Goal: Transaction & Acquisition: Obtain resource

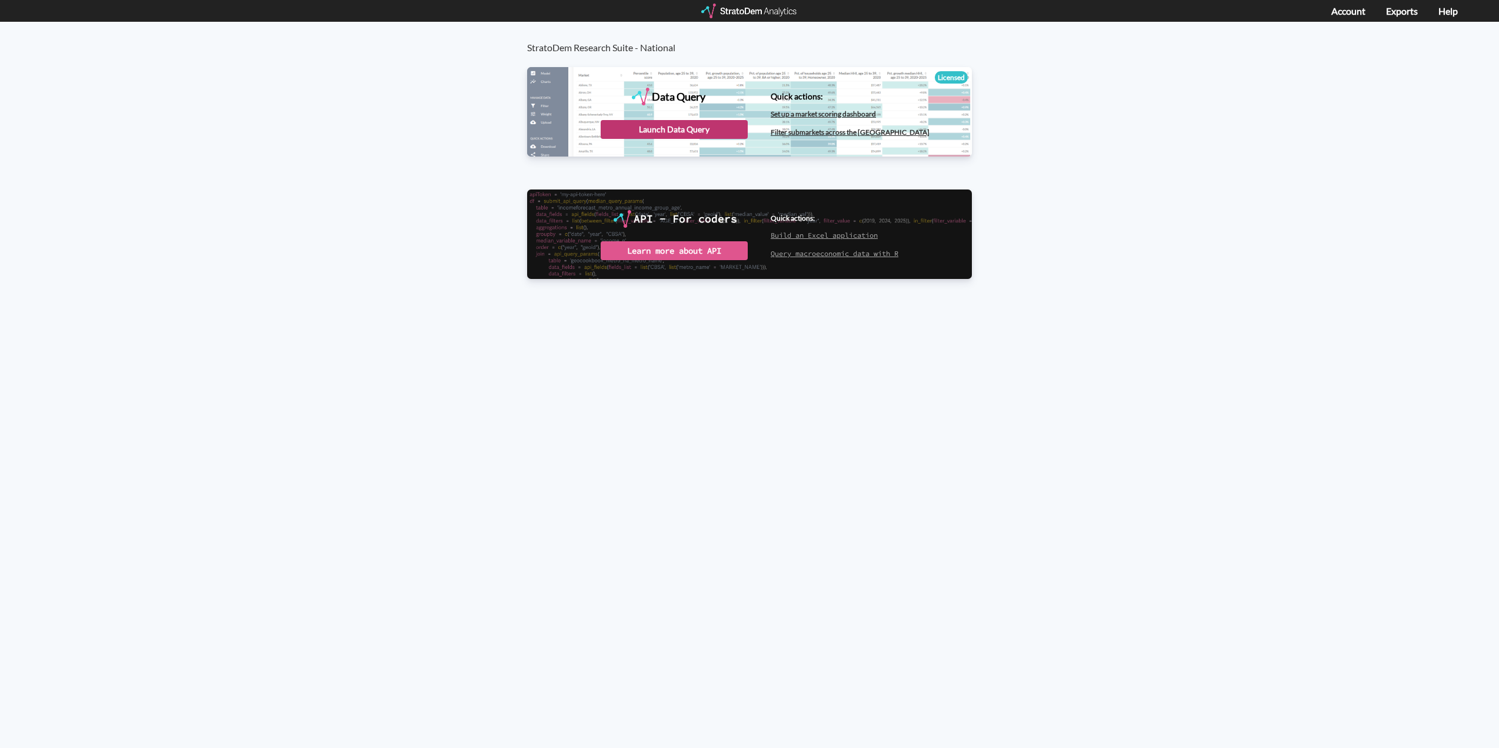
click at [679, 125] on div "Launch Data Query" at bounding box center [674, 129] width 147 height 19
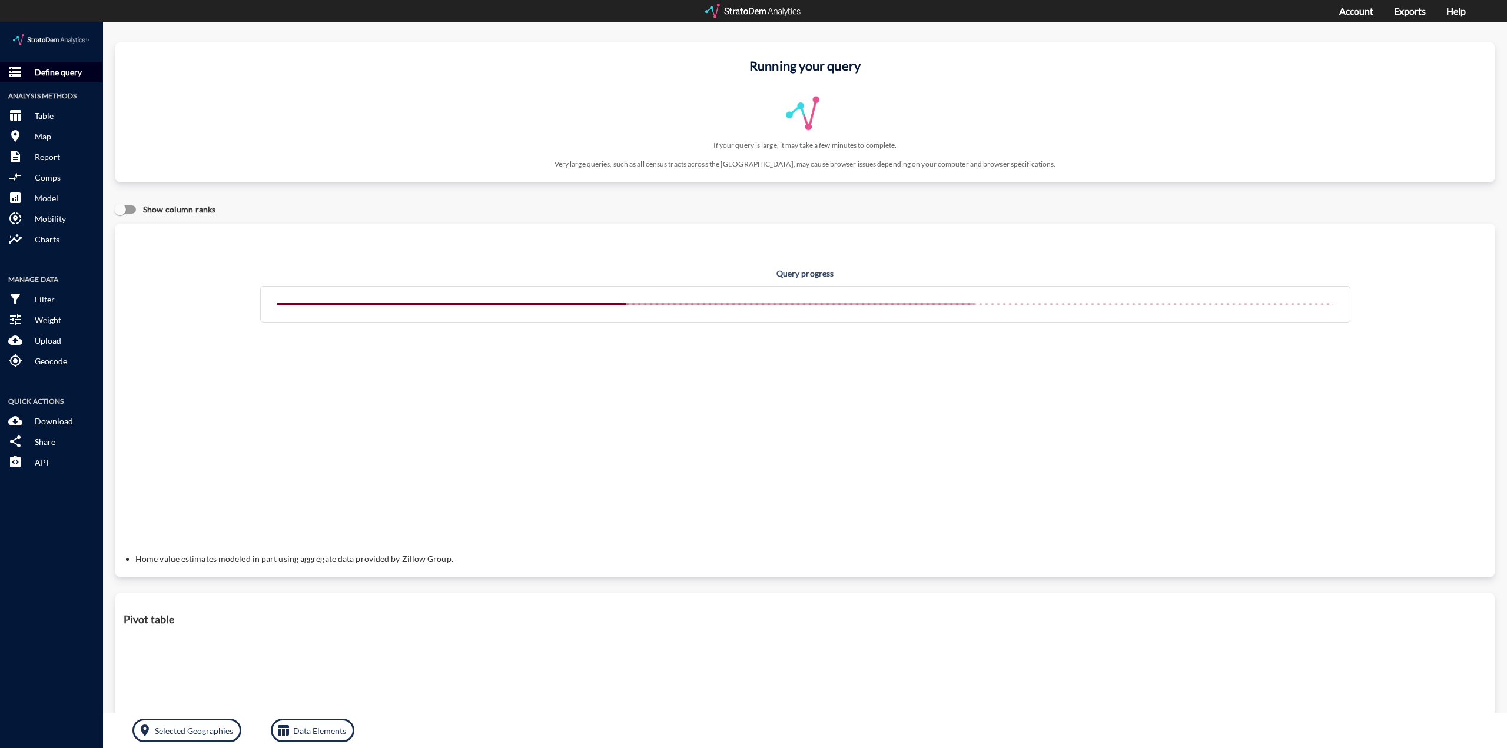
click p "Define query"
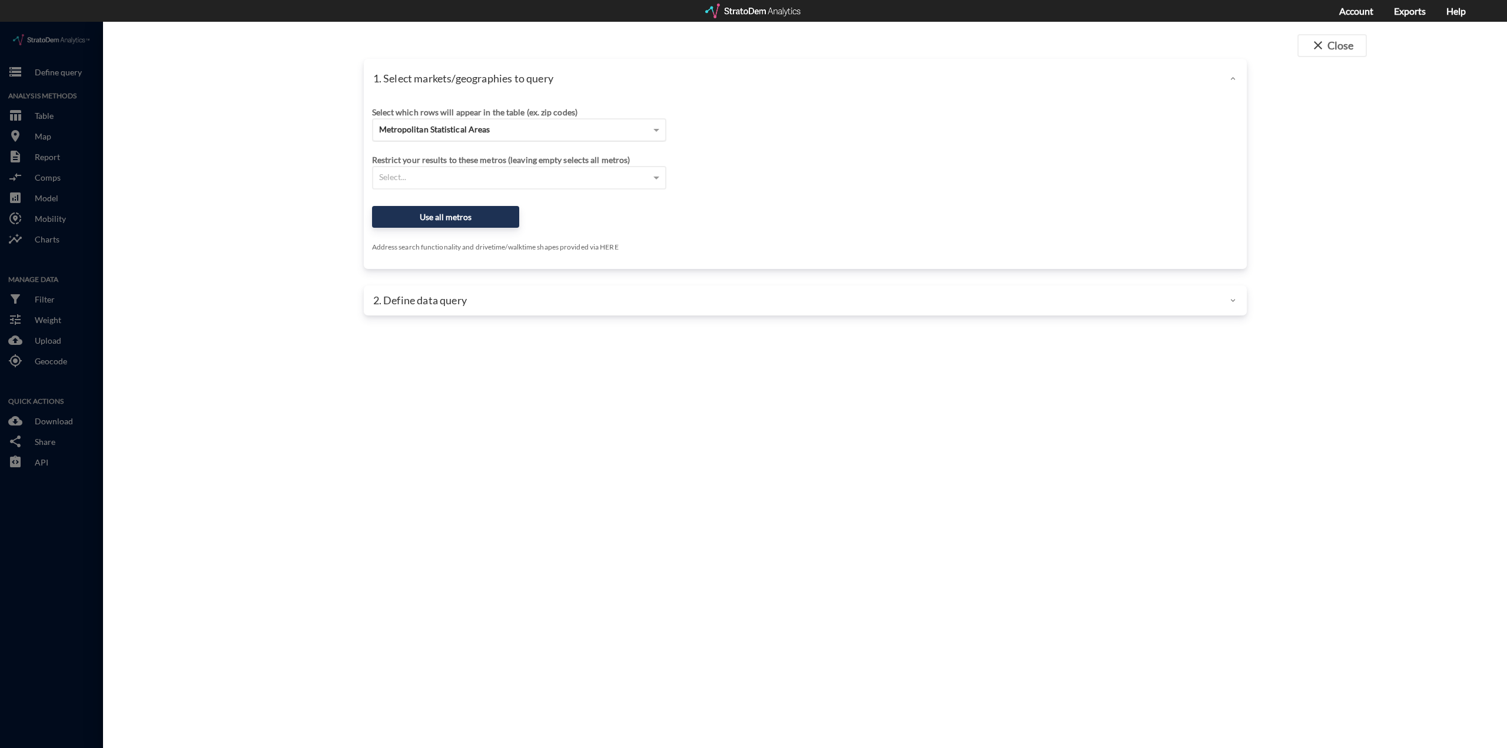
click span "Metropolitan Statistical Areas"
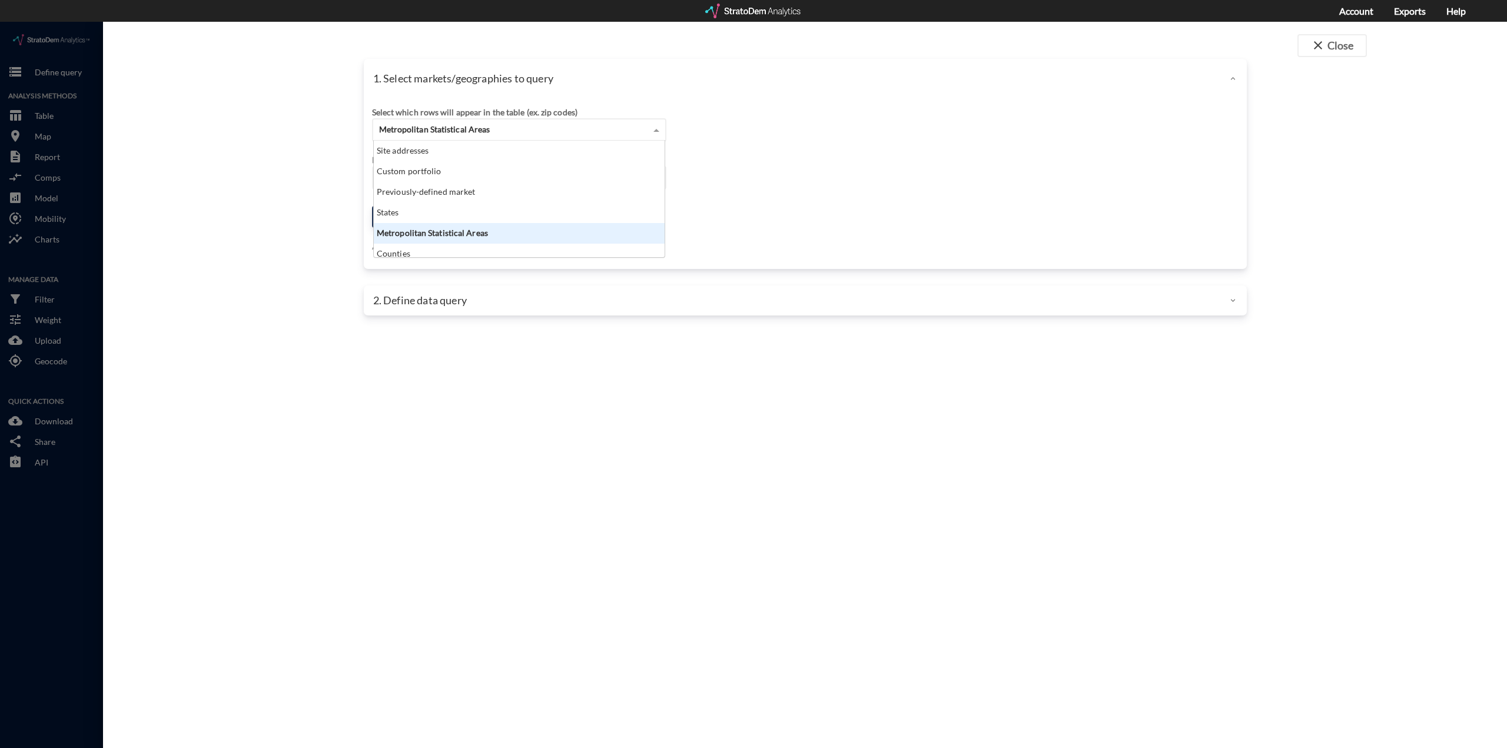
scroll to position [6, 0]
click div "Counties"
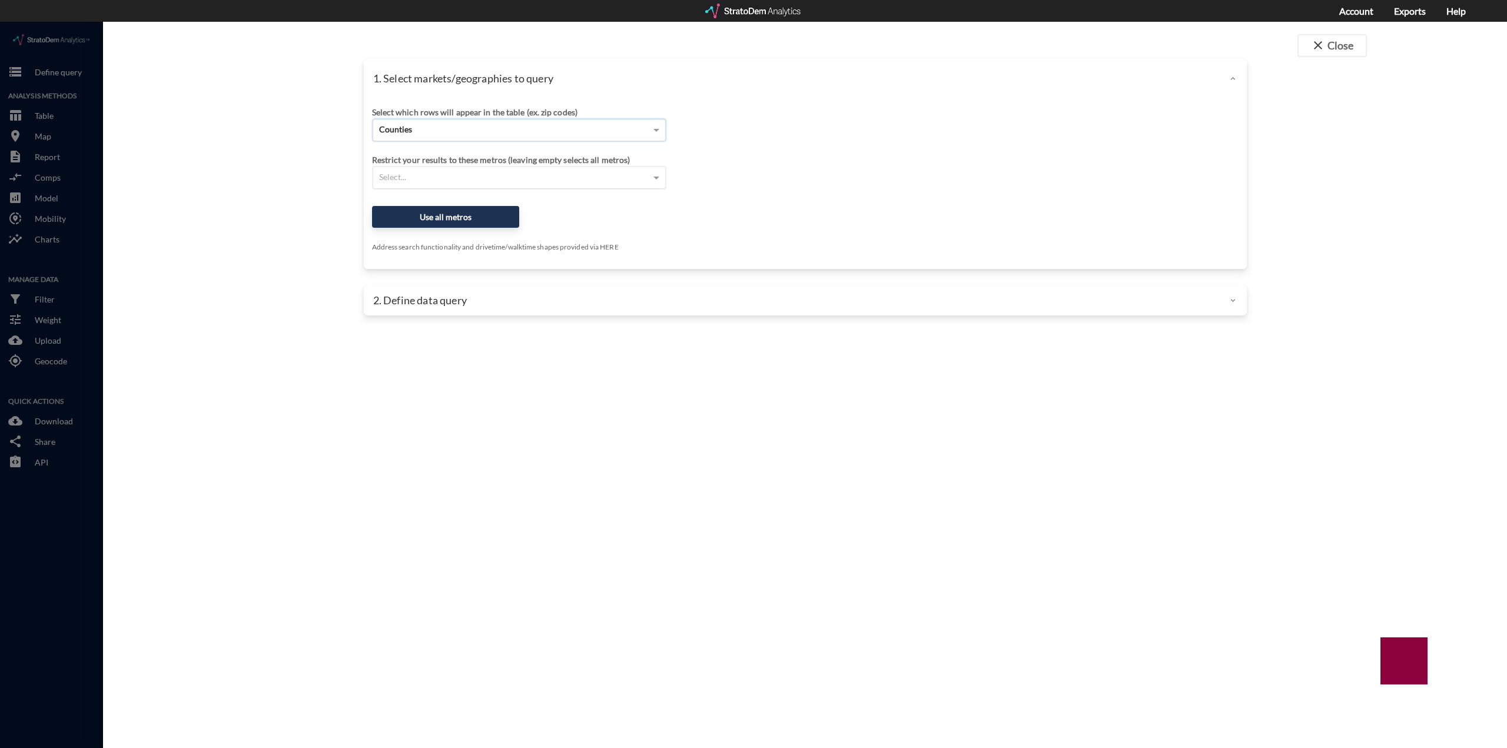
click div "Select..."
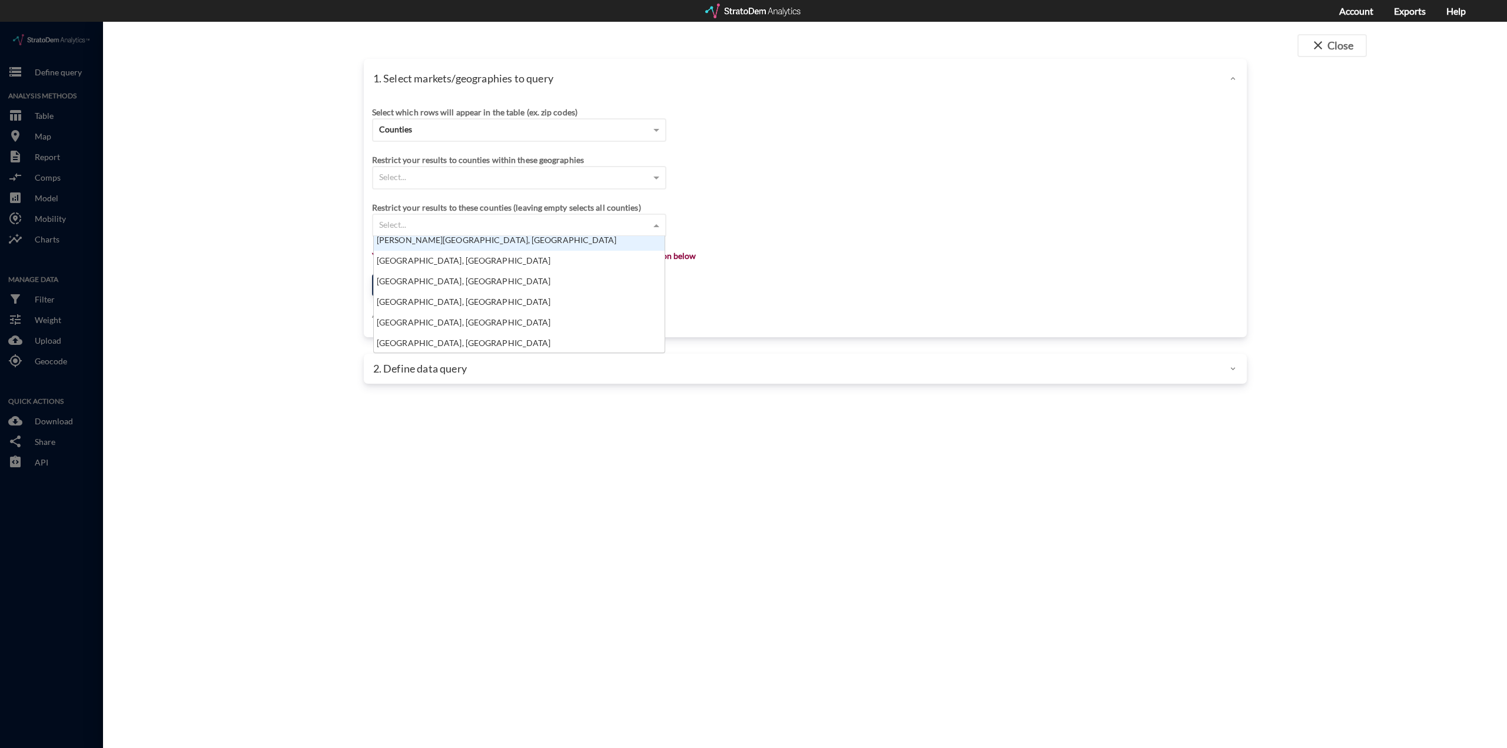
scroll to position [1524, 0]
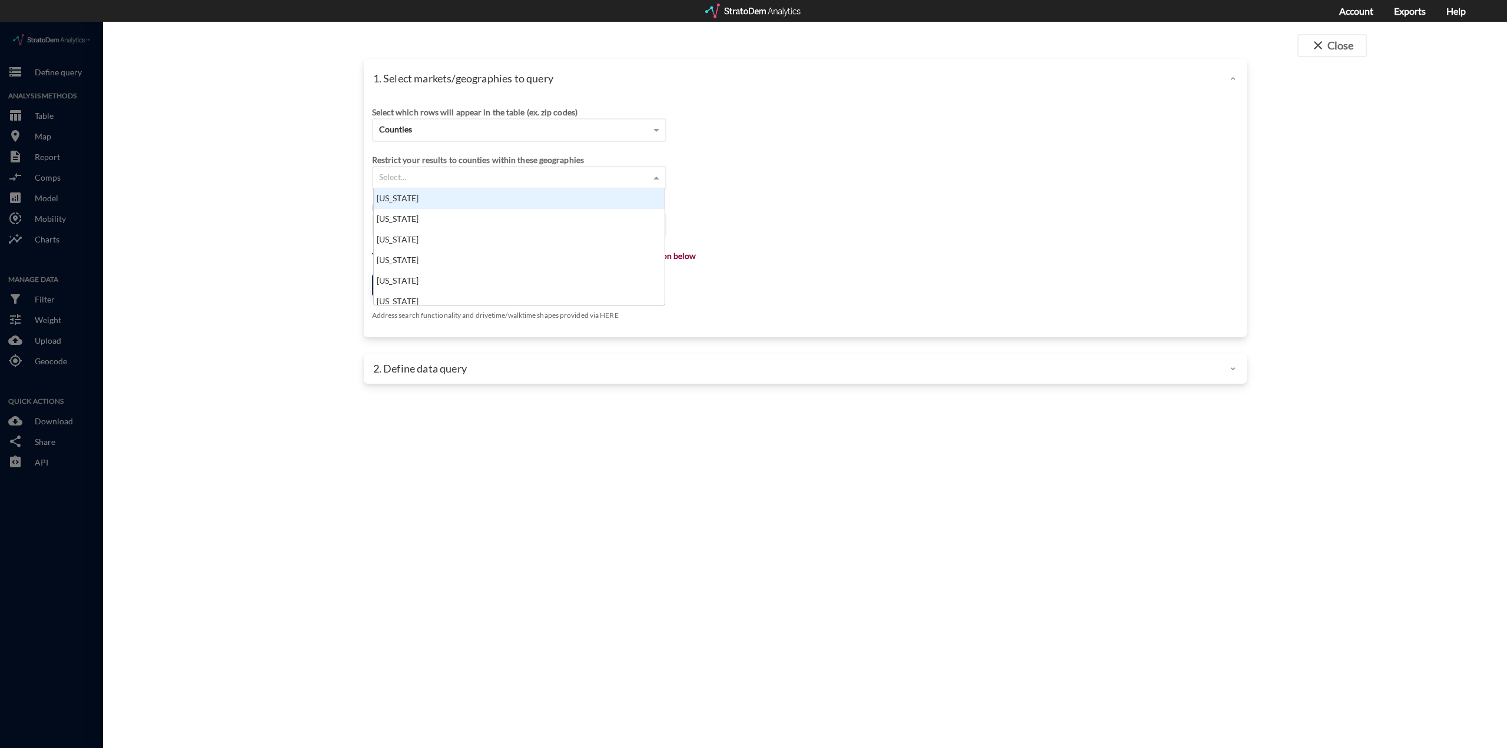
click div "Select..."
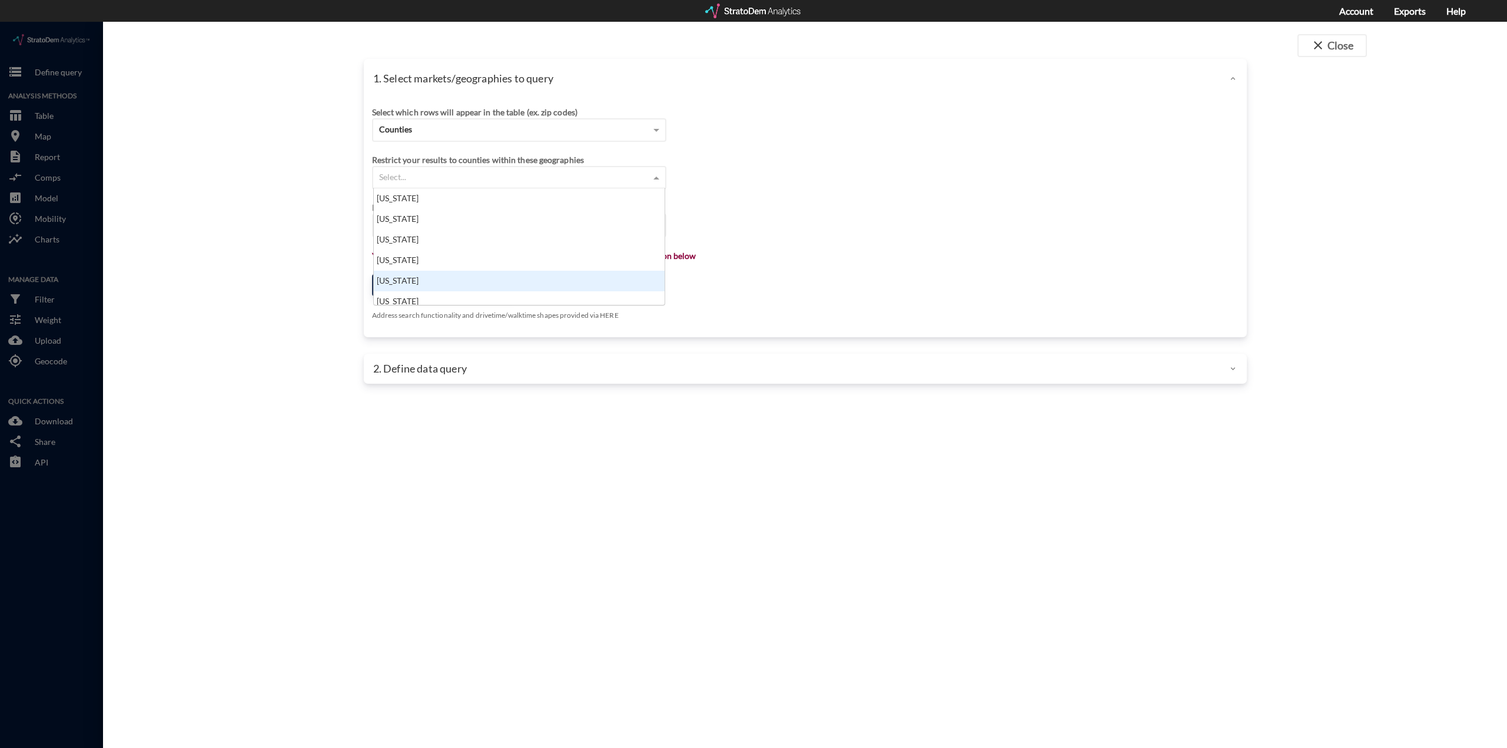
click div "California"
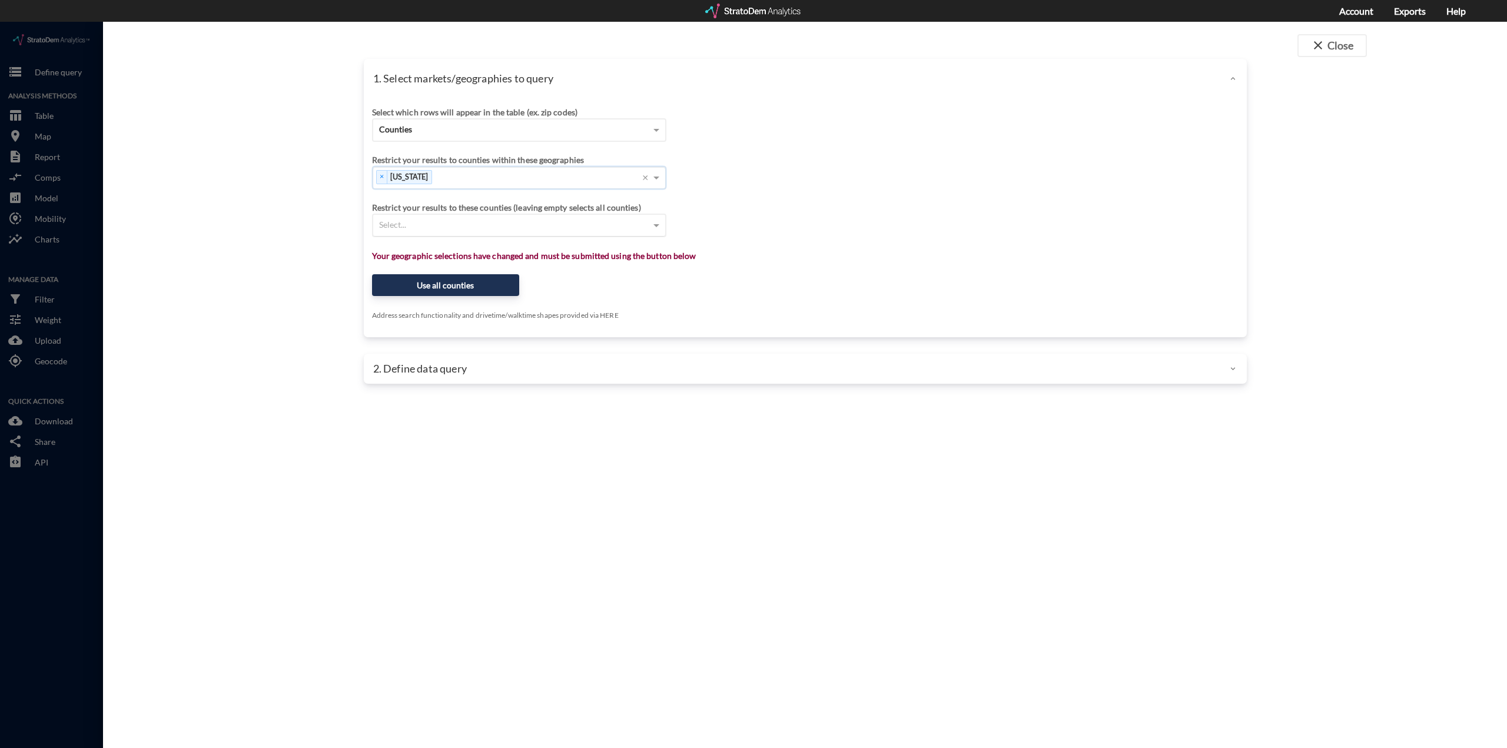
click div "Select..."
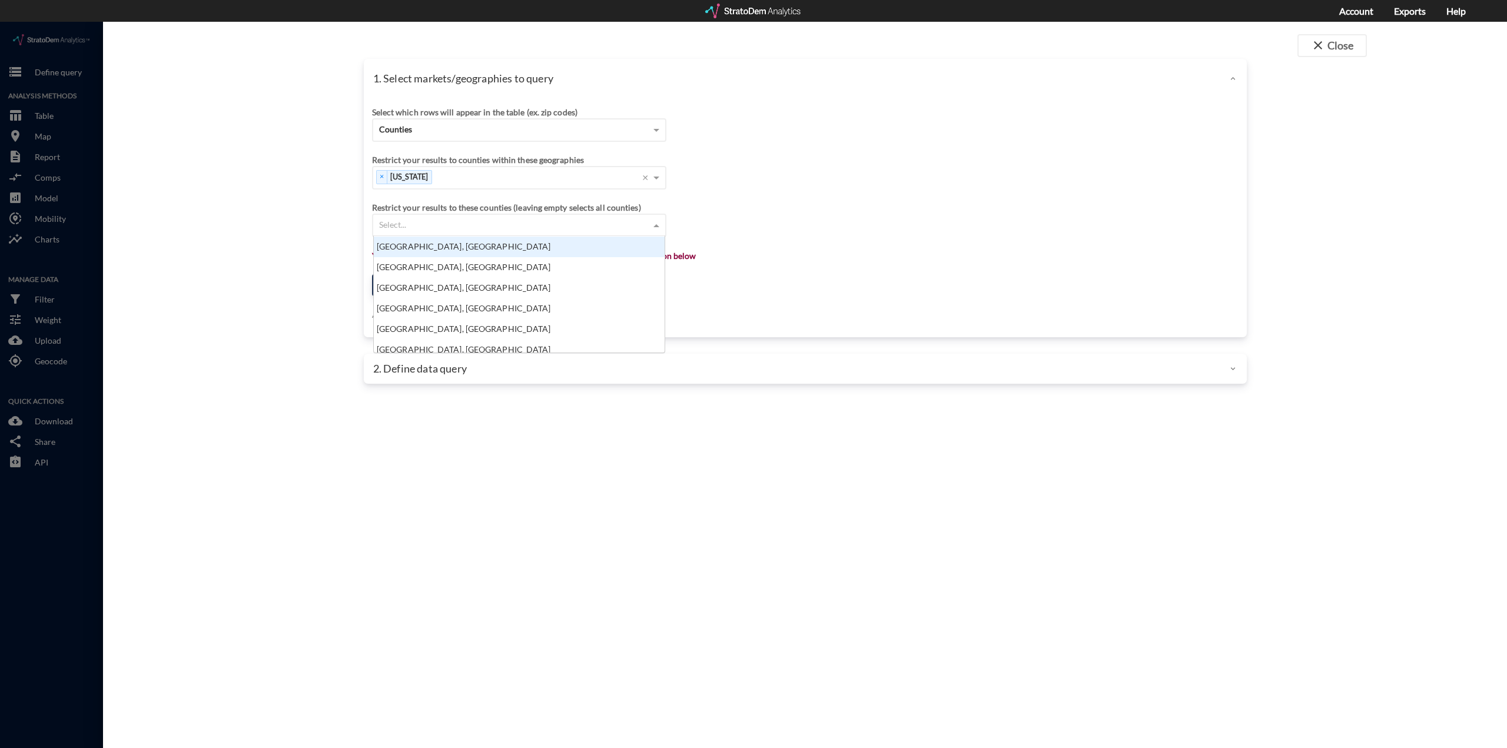
scroll to position [942, 0]
click div "Solano County, CA"
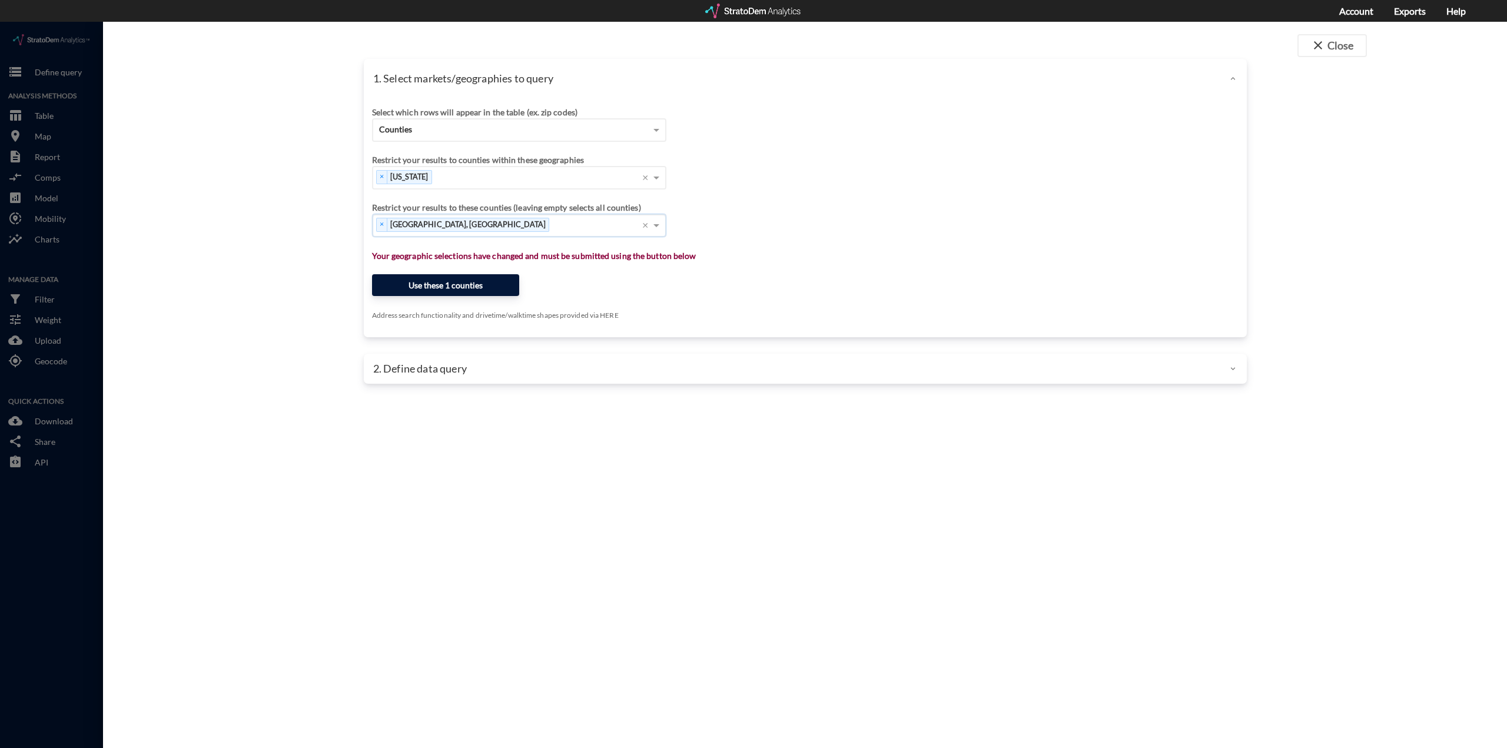
click button "Use these 1 counties"
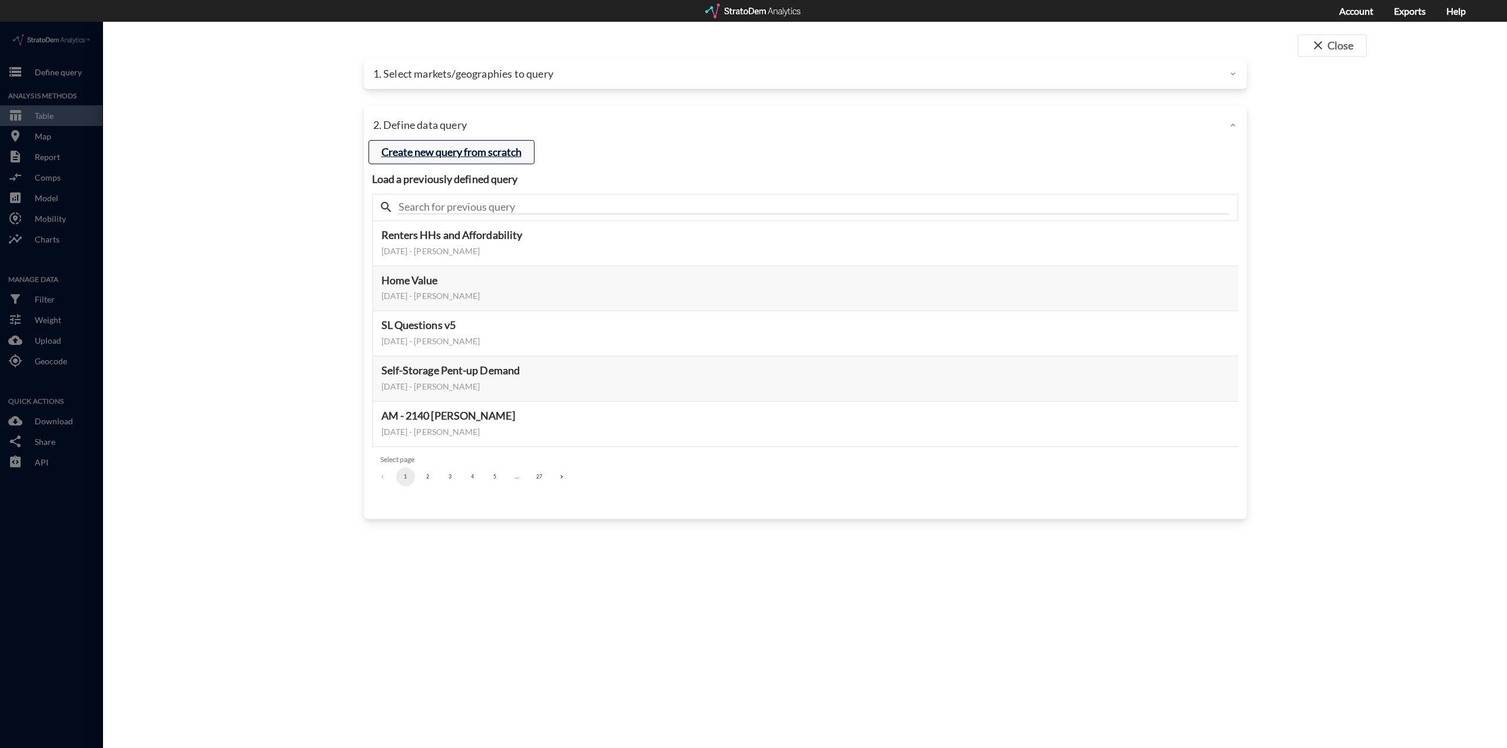
click button "Create new query from scratch"
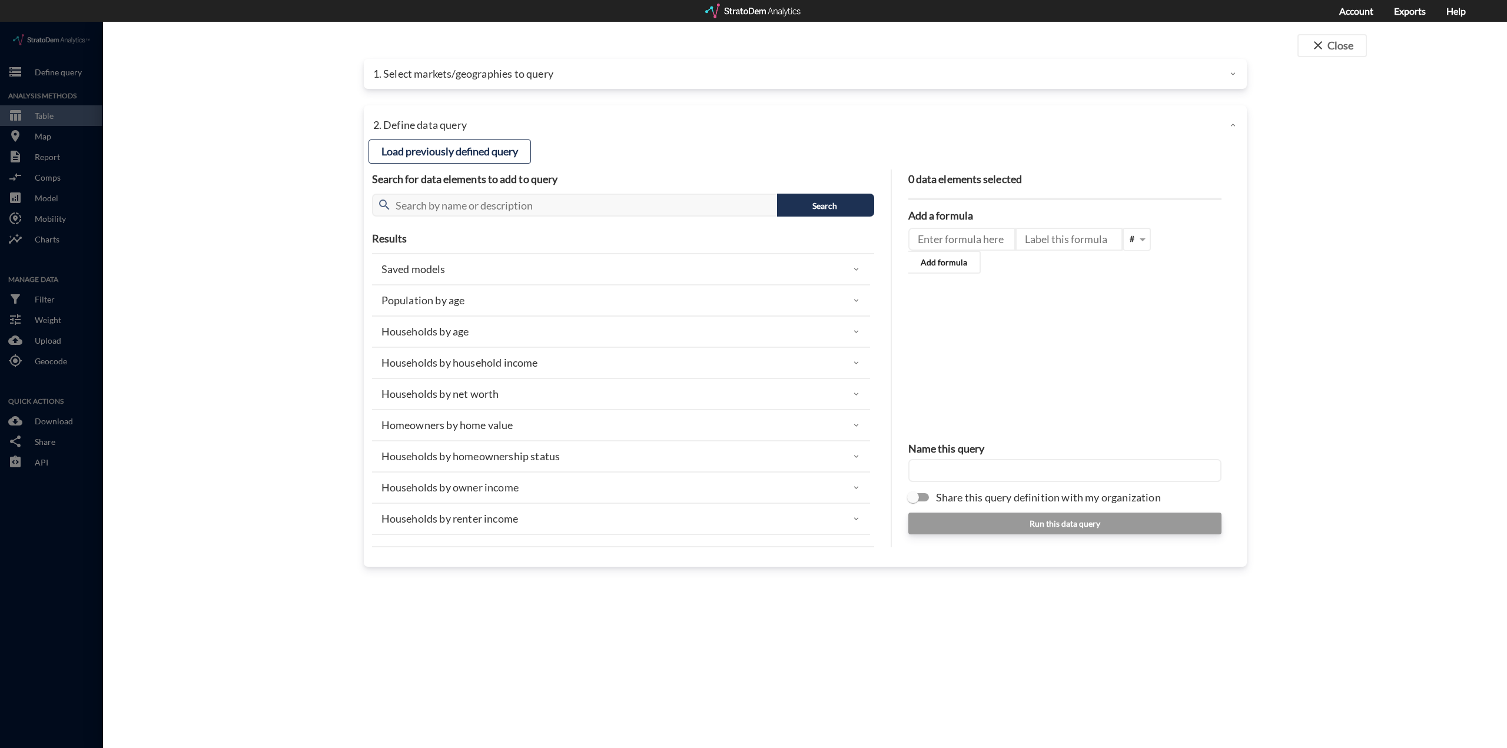
click div "Households by household income"
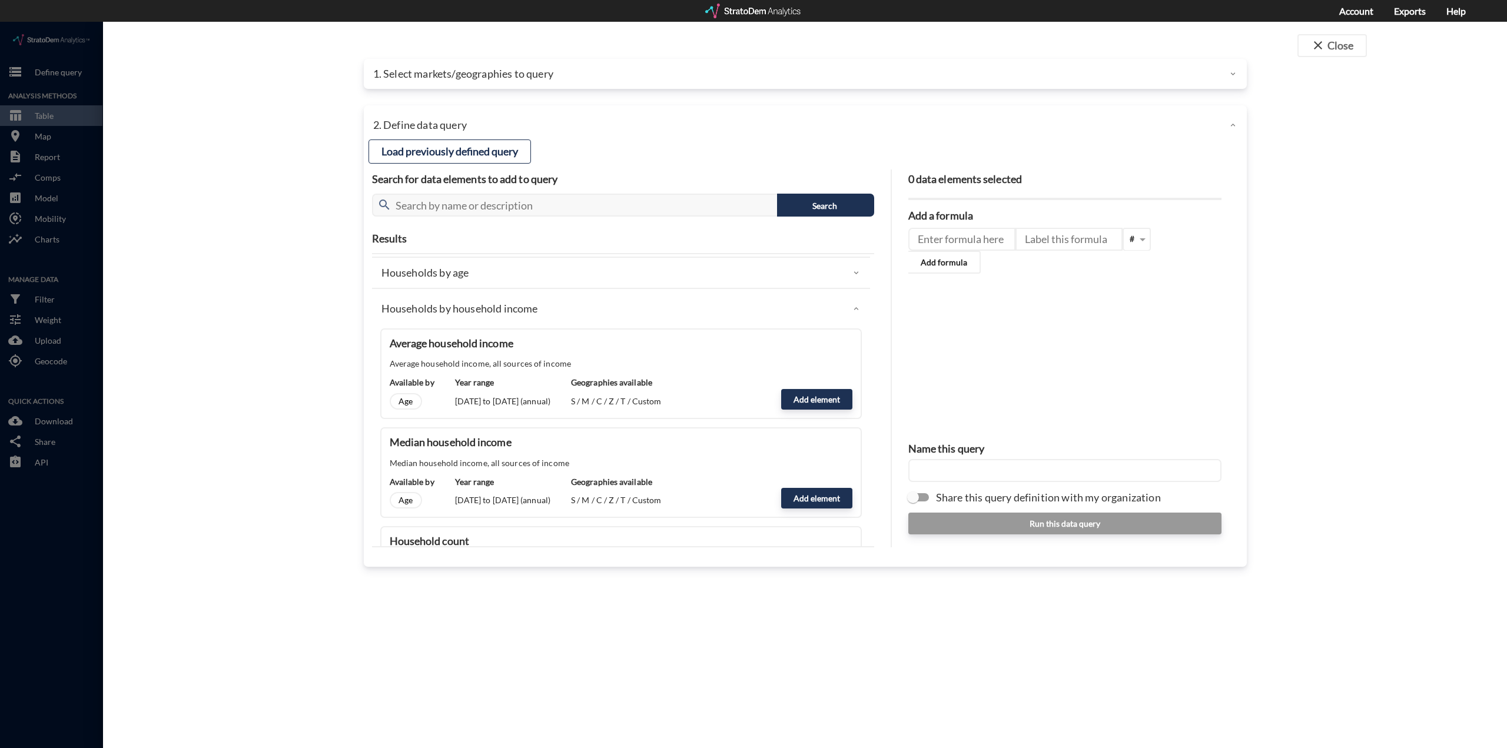
scroll to position [118, 0]
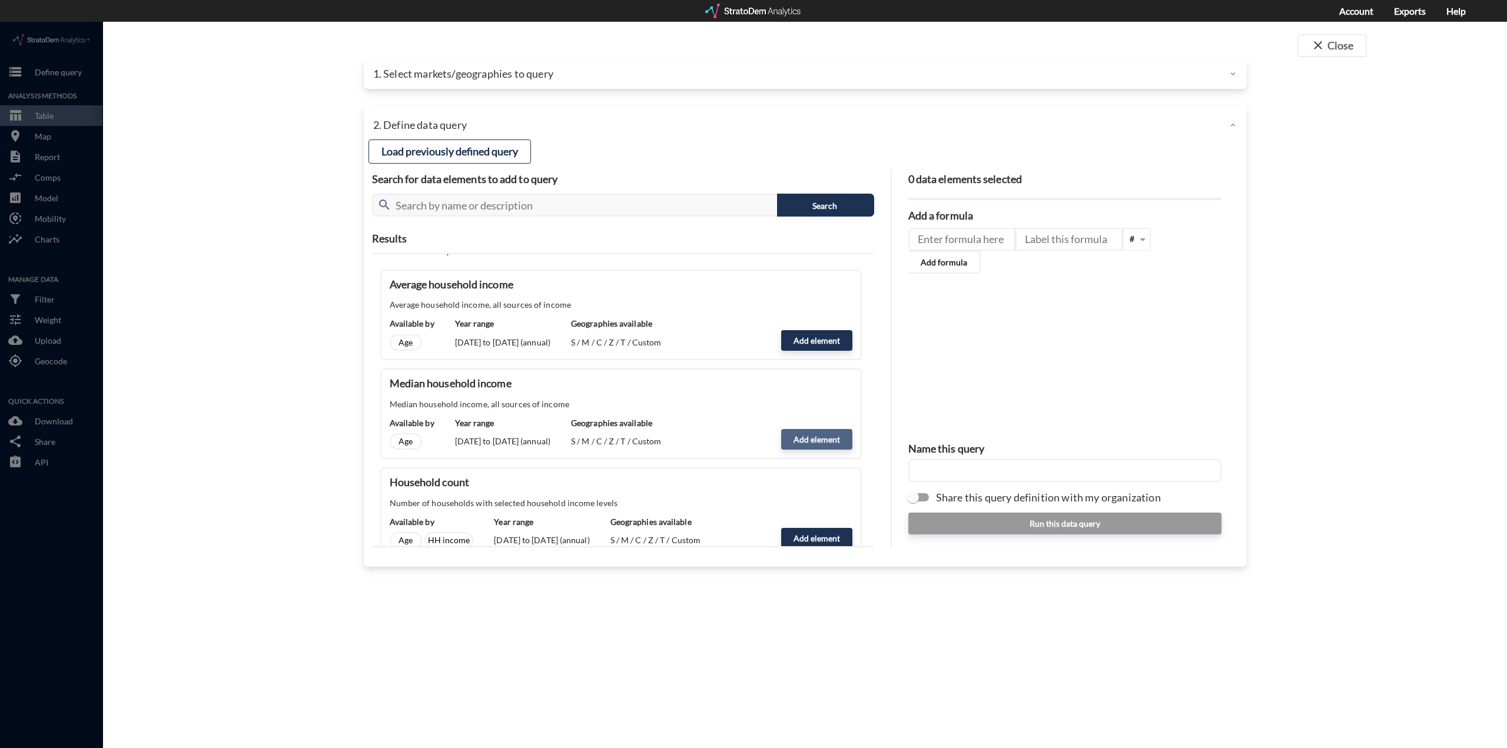
click button "Add element"
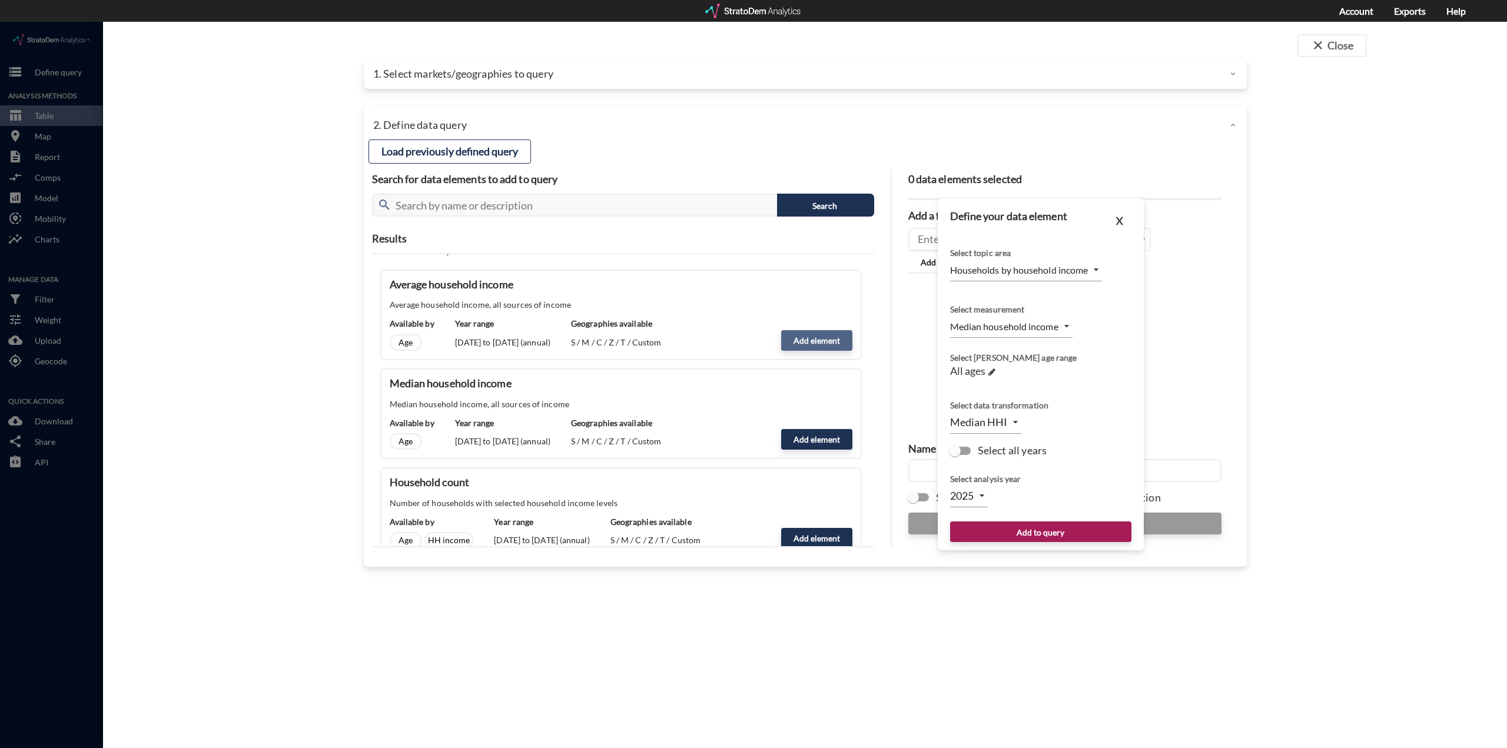
click button "Add element"
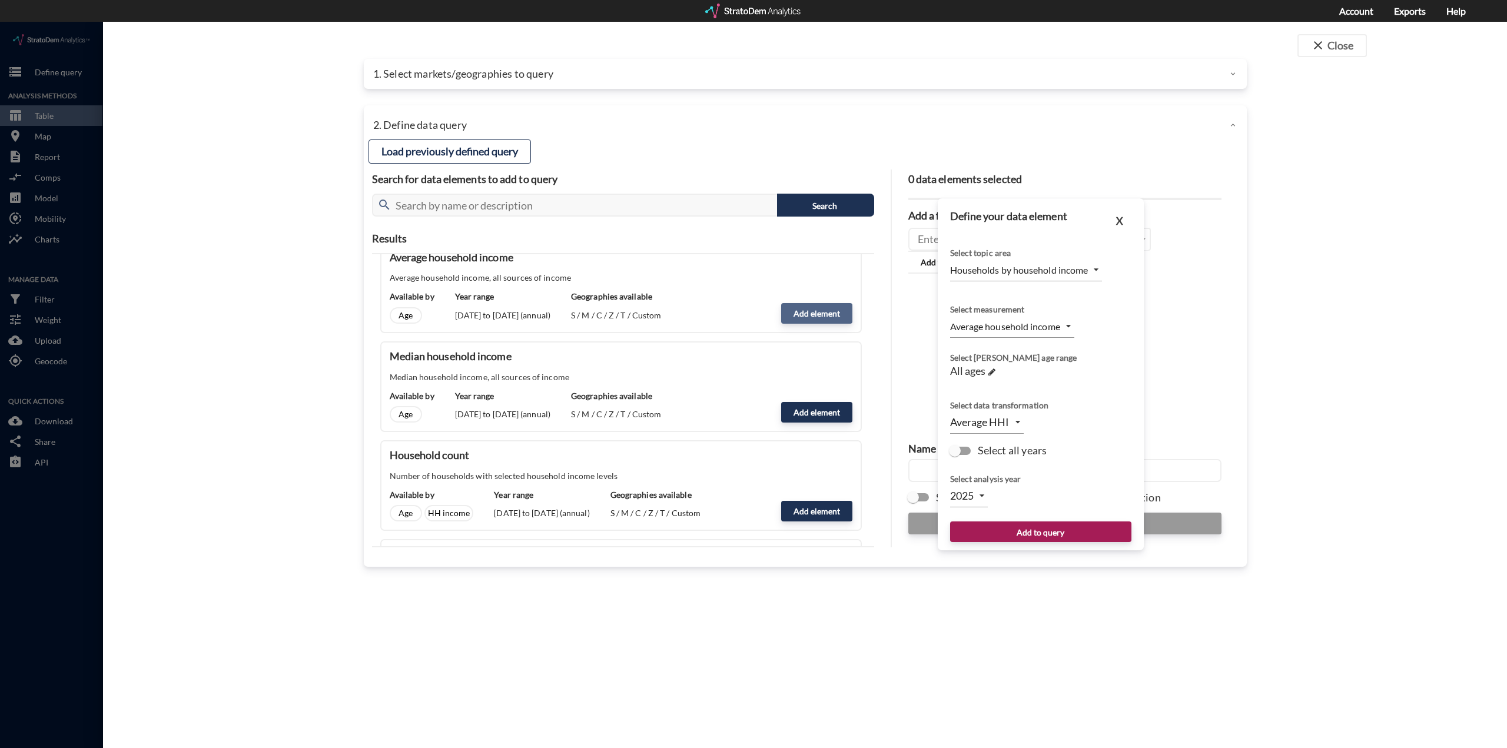
scroll to position [59, 0]
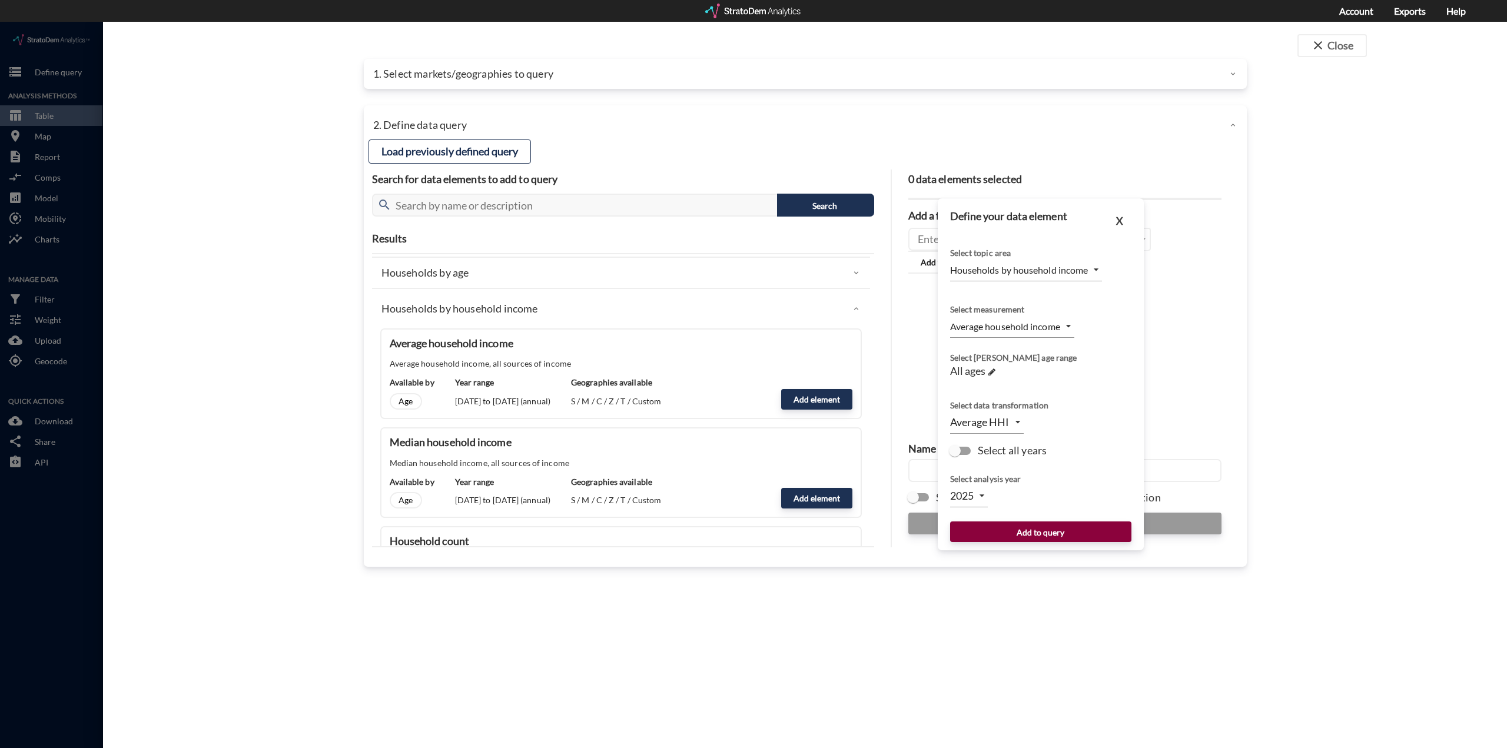
click button "Add to query"
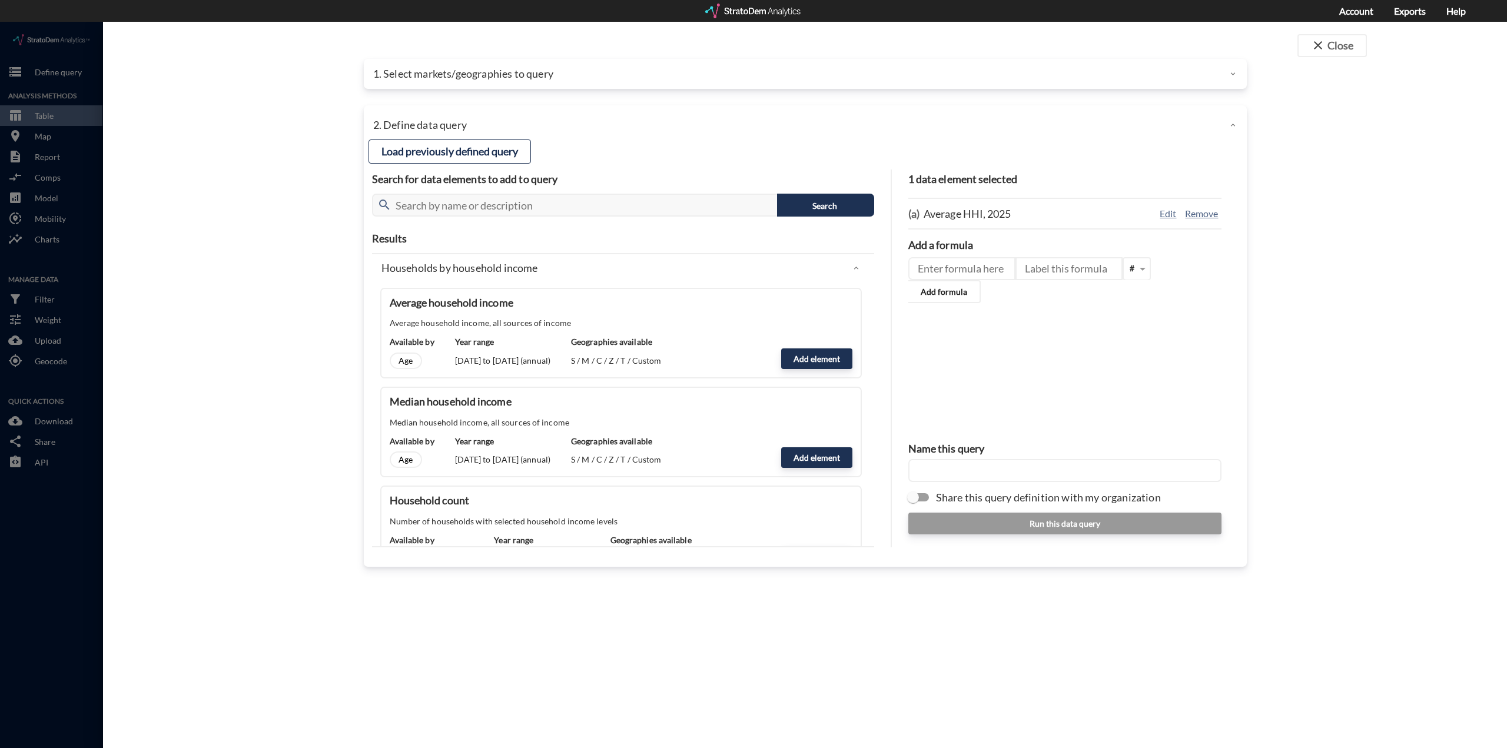
scroll to position [118, 0]
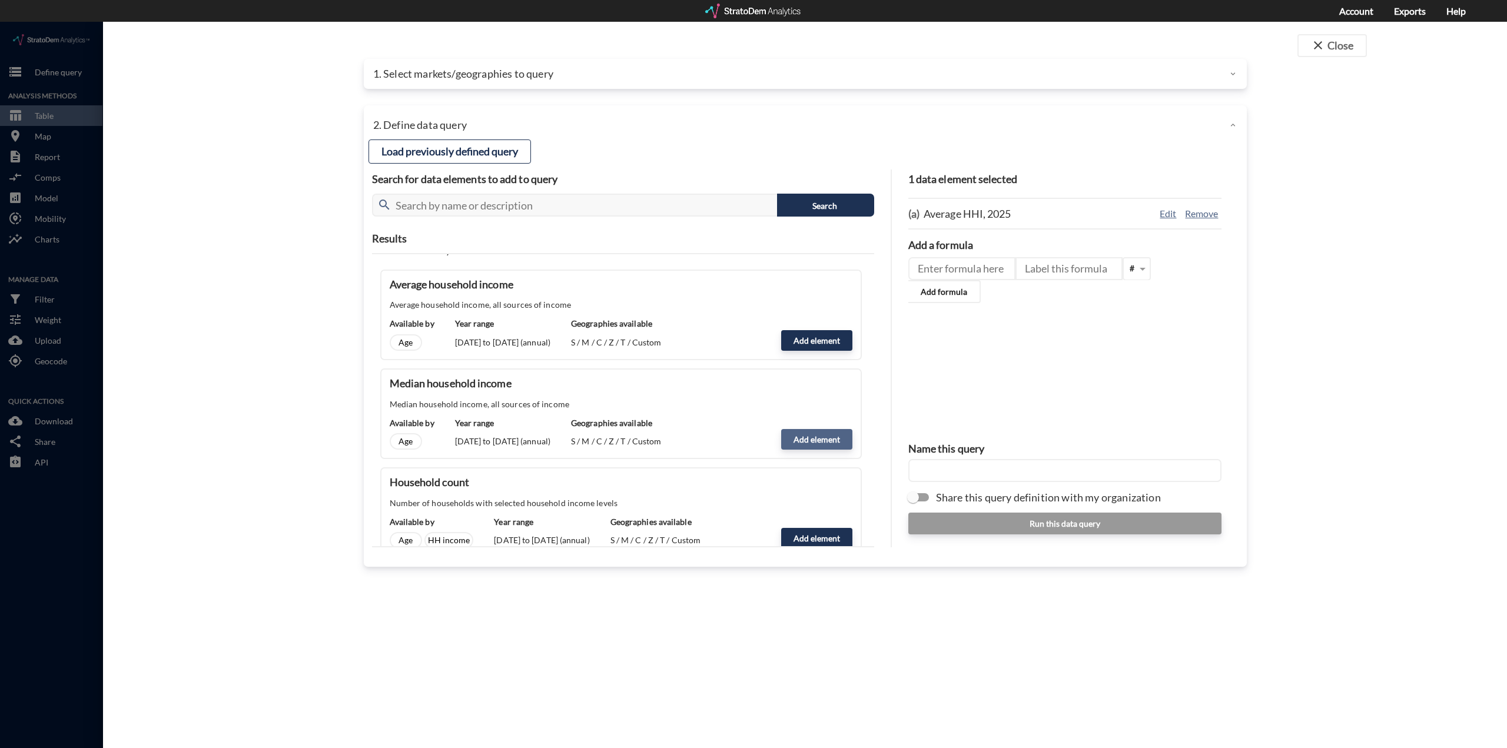
click button "Add element"
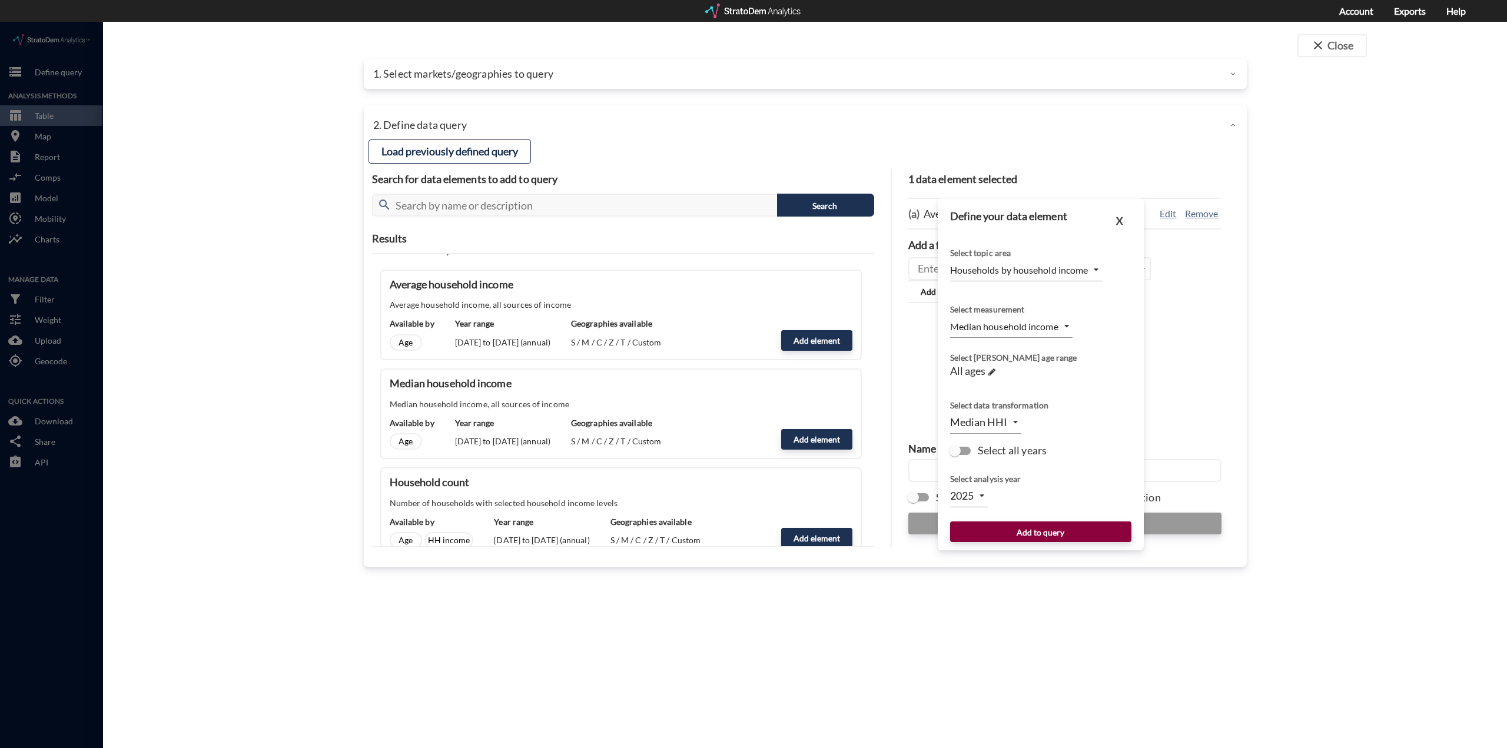
click button "Add to query"
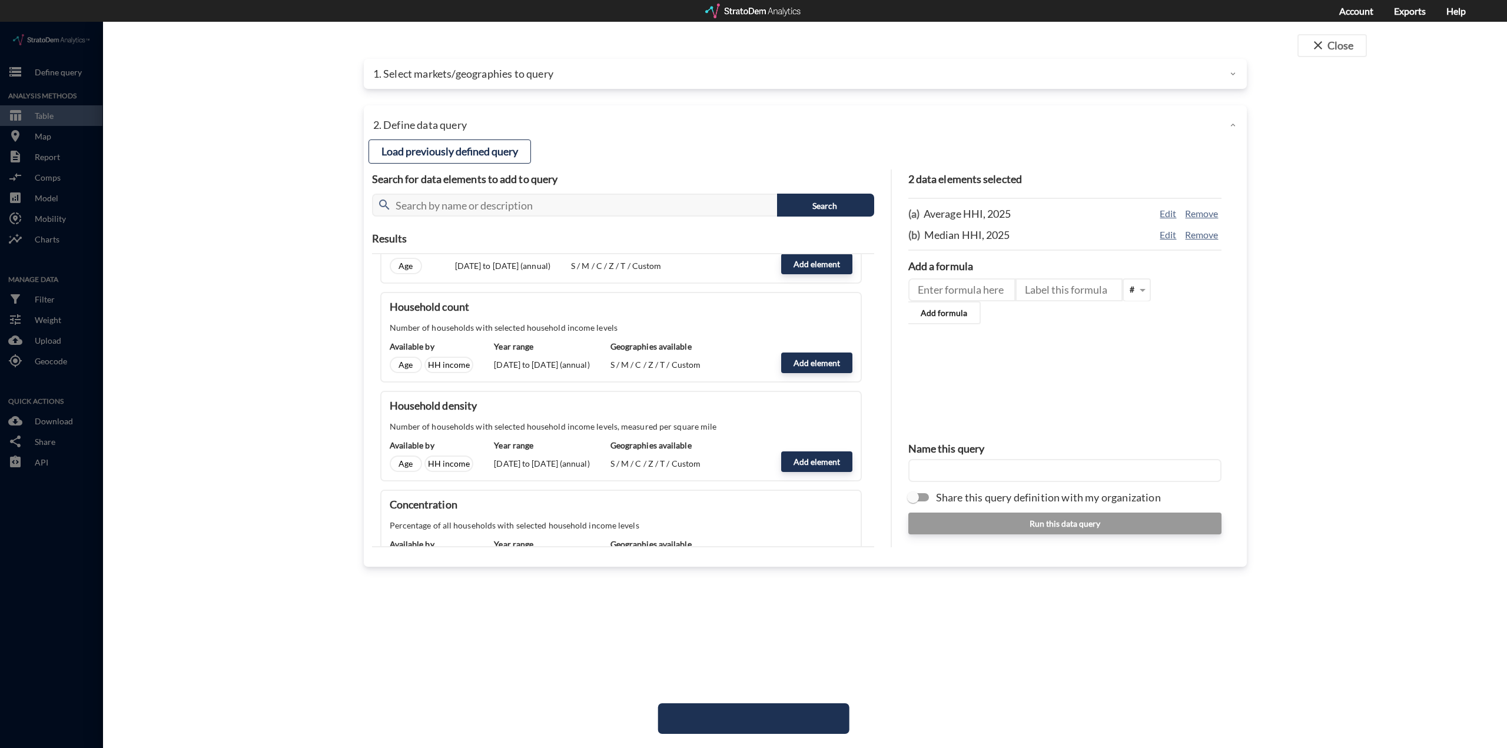
scroll to position [294, 0]
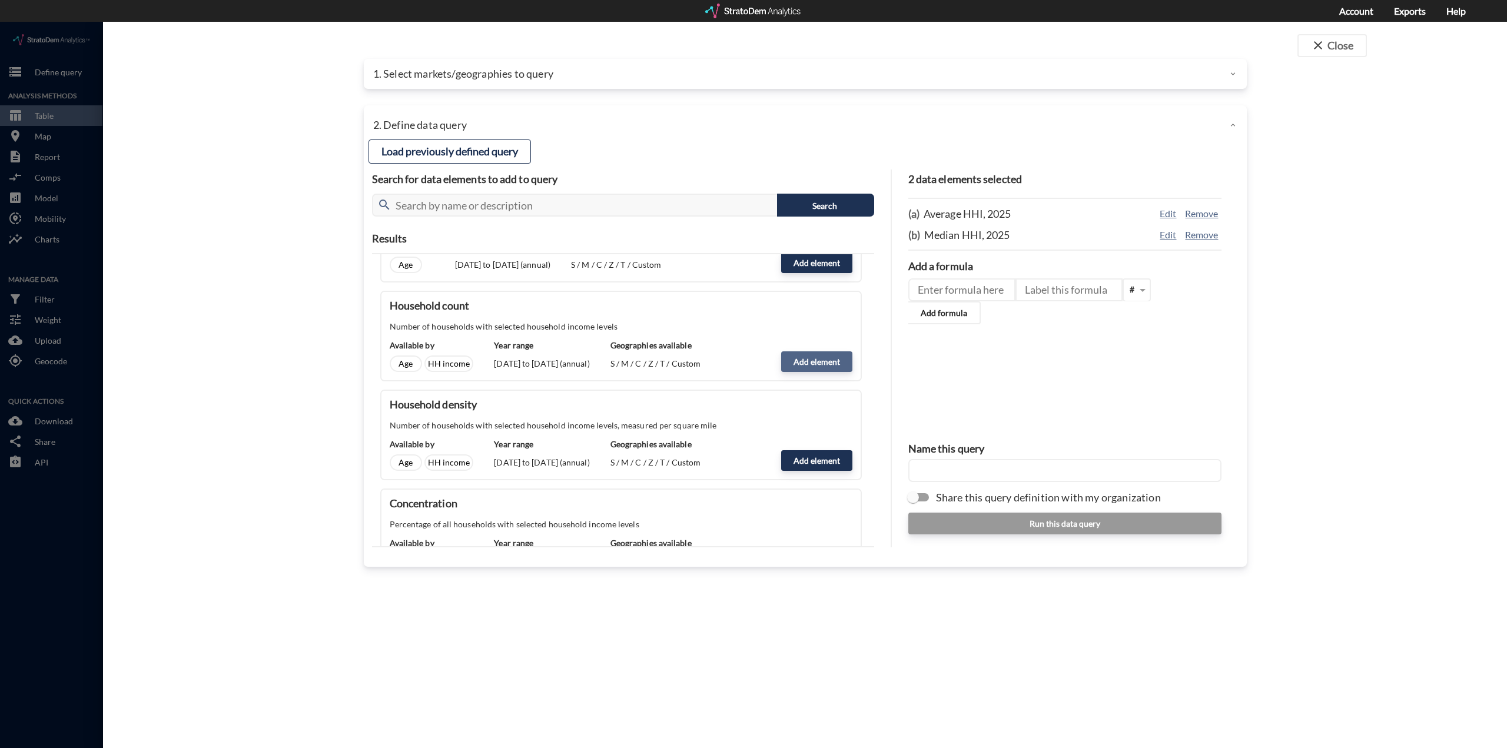
click button "Add element"
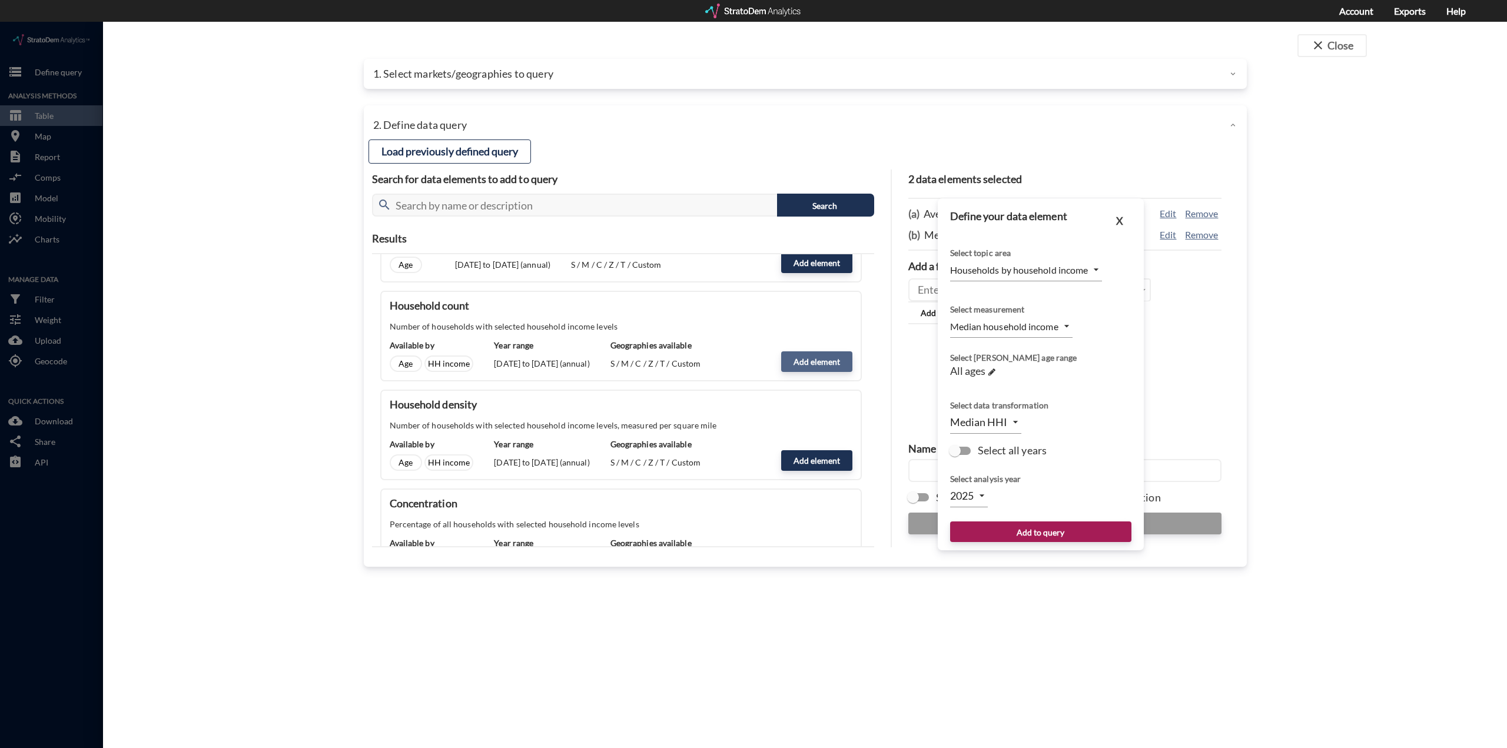
type input "COUNT"
click button "X"
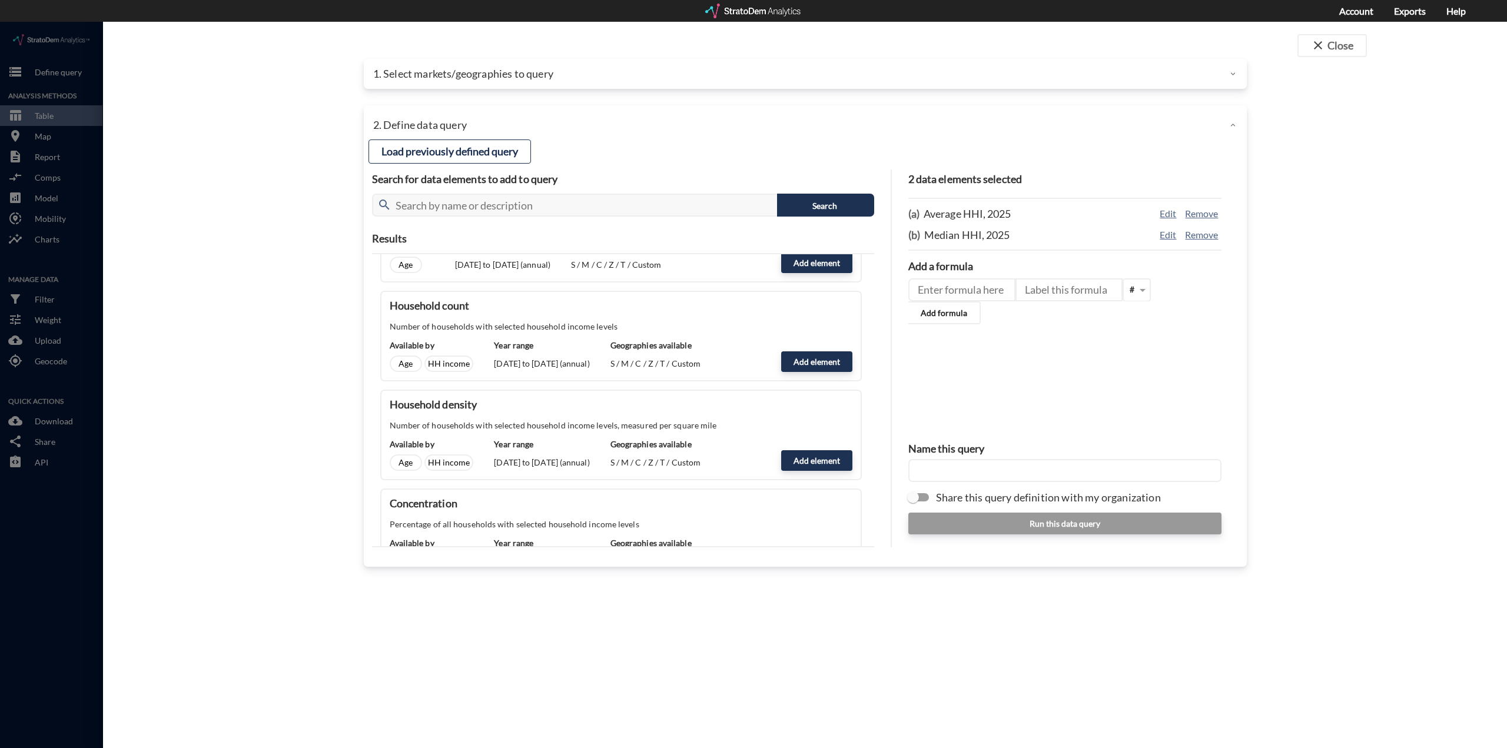
click div "2 data elements selected (a) Average HHI, 2025 Edit Remove (b) Median HHI, 2025…"
click input "Share this query definition with my organization"
checkbox input "true"
click input "text"
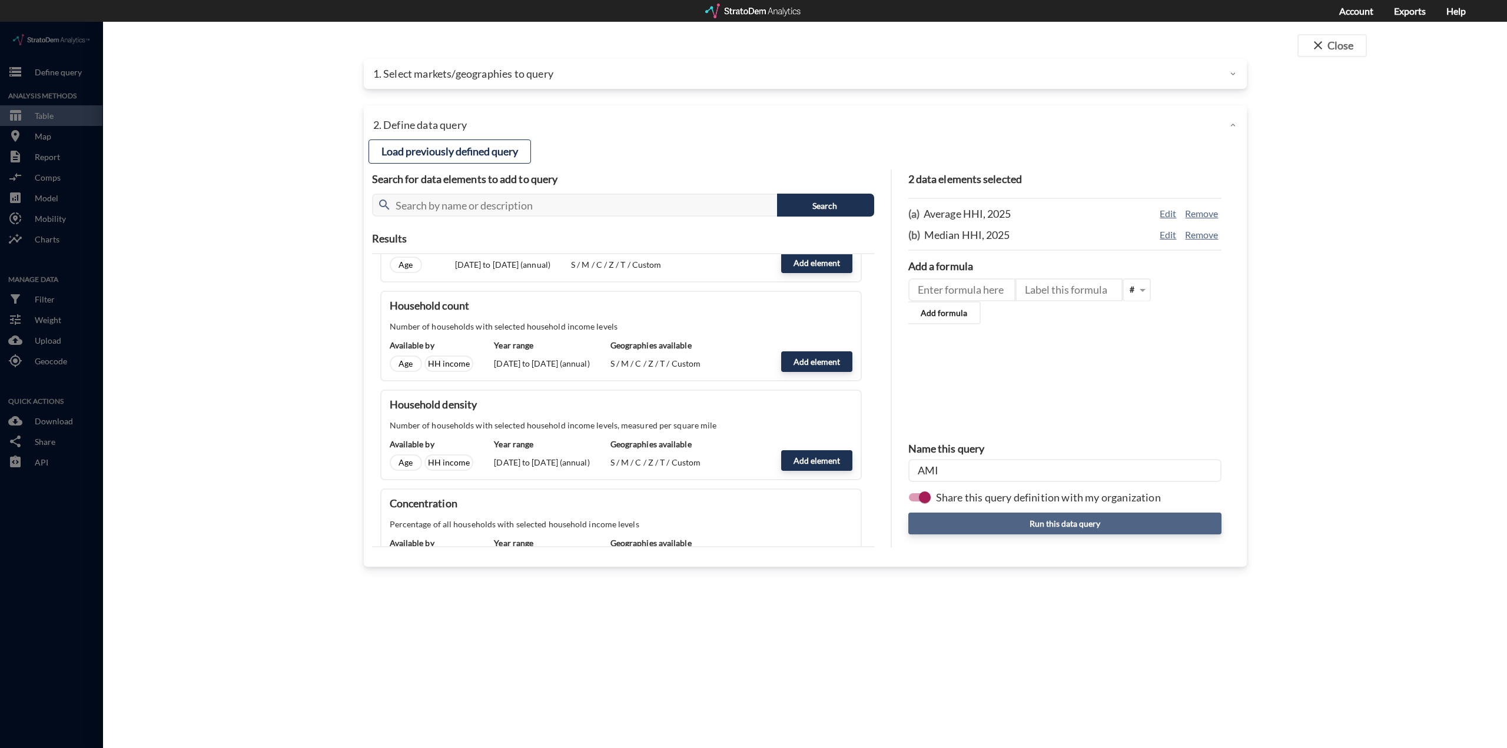
type input "AMI"
click button "Run this data query"
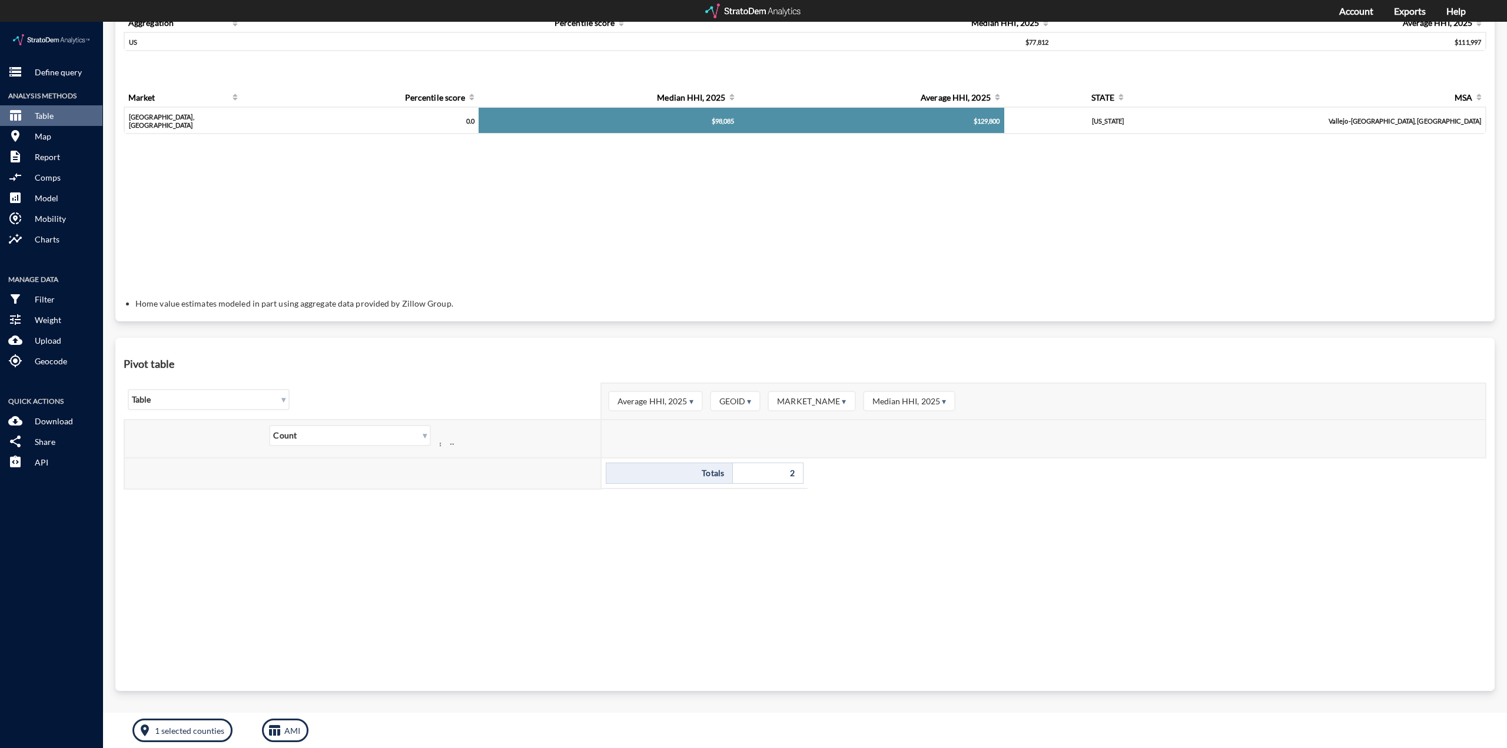
scroll to position [0, 0]
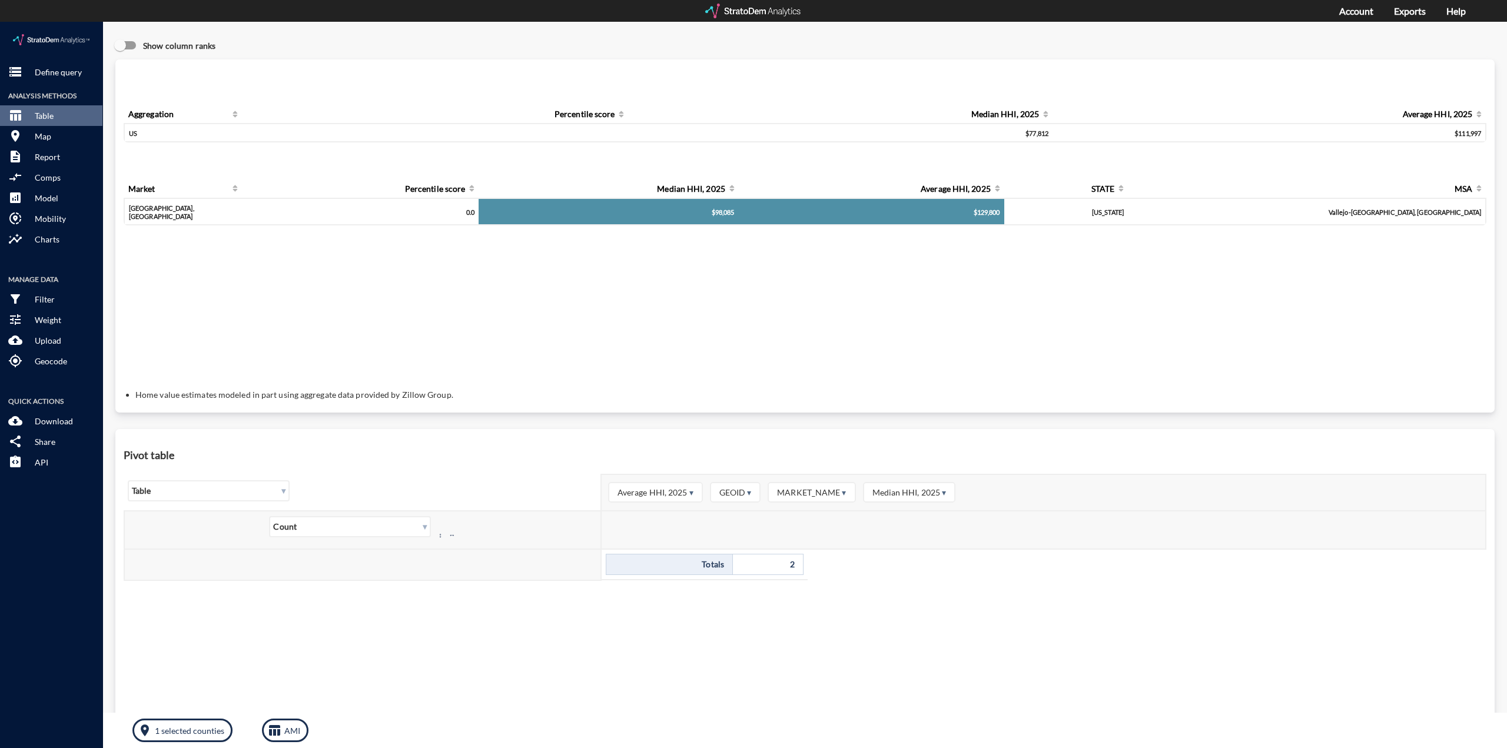
click div "$129,800"
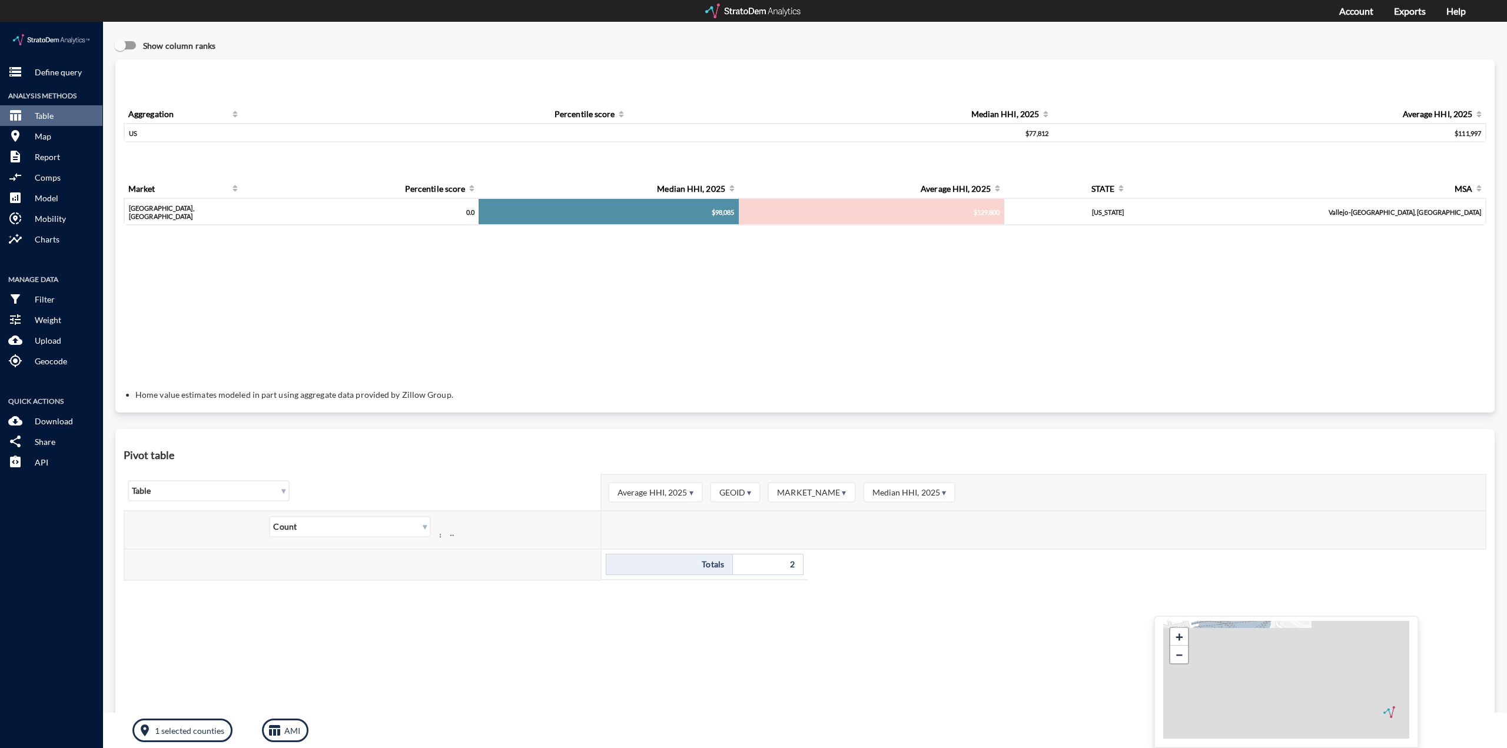
click div "$129,800"
click div "Query progress Aggregation Percentile score Median HHI, 2025 Average HHI, 2025 …"
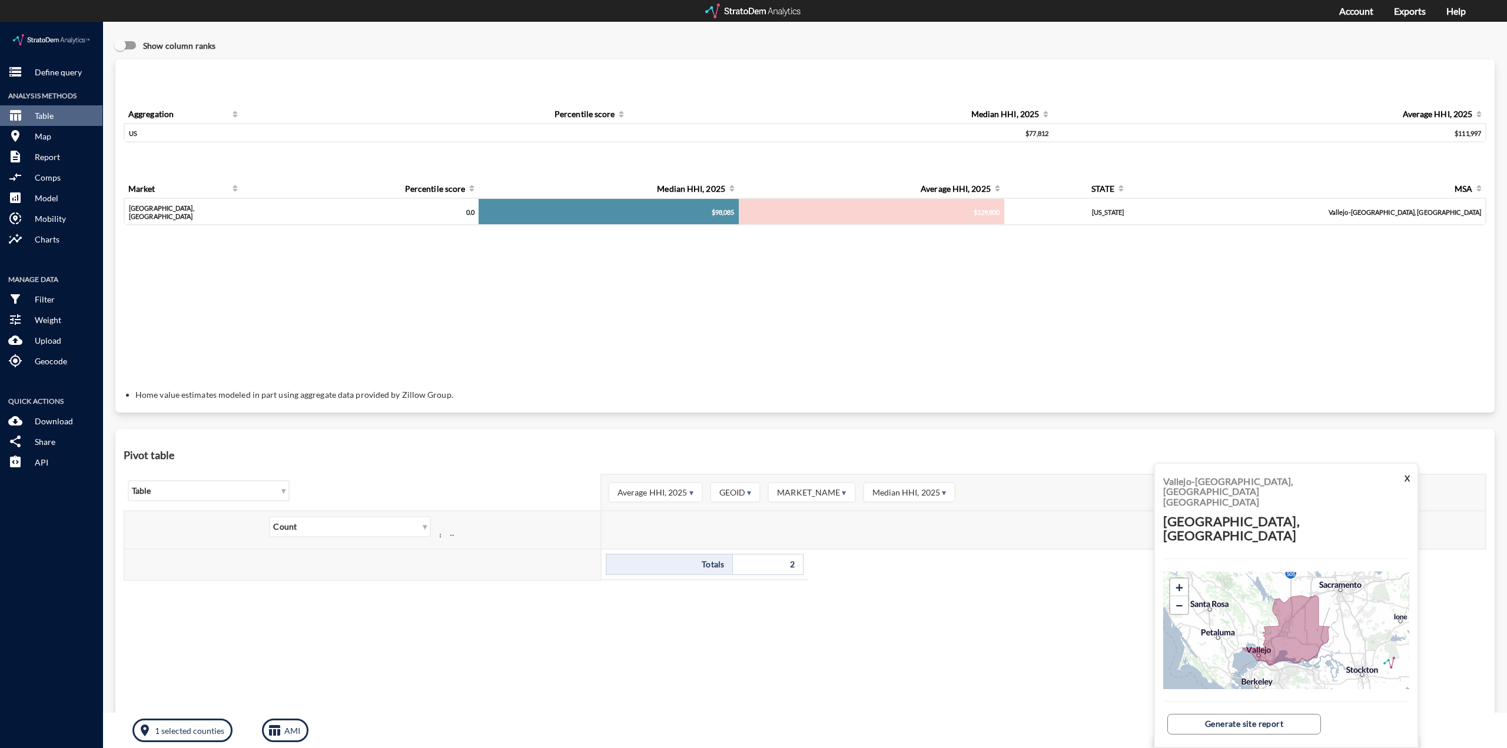
click div "Query progress Aggregation Percentile score Median HHI, 2025 Average HHI, 2025 …"
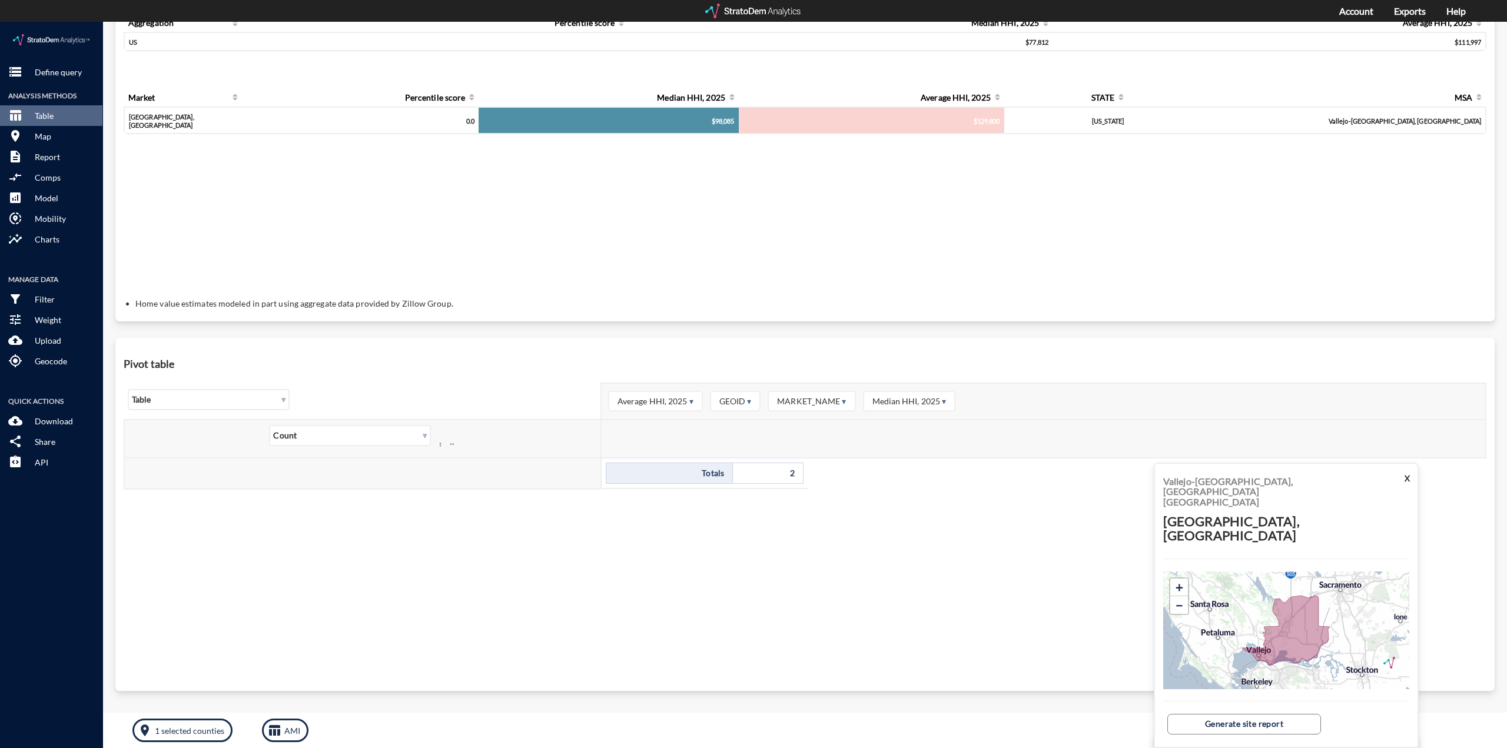
click span "Average HHI, 2025 ▾"
click span "▾"
click p "only 111997.07485538188"
click p "only 129799.81924474187"
click p "only 111997.07485538188"
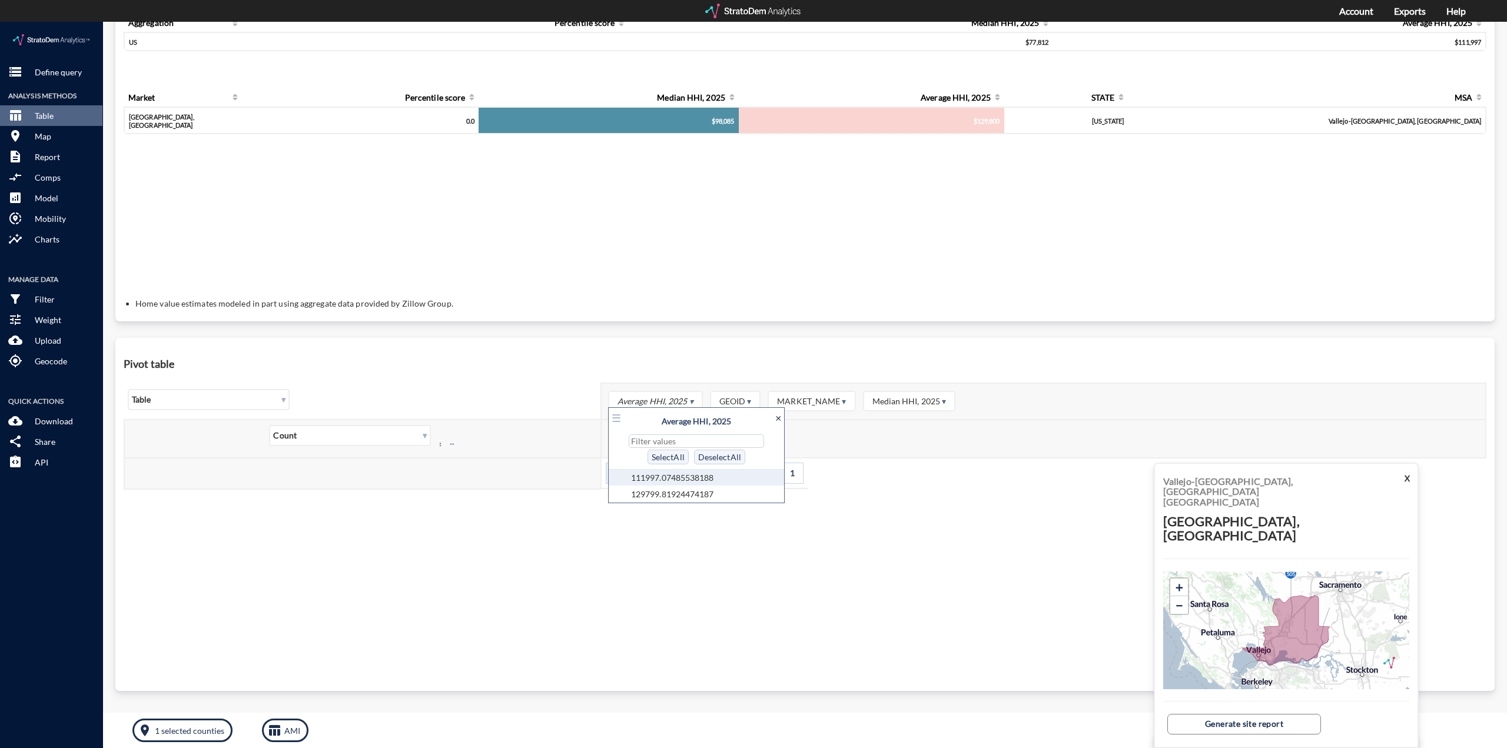
click div "× ☰ Average HHI, 2025 Select All Deselect All only 111997.07485538188 only 1297…"
click link "×"
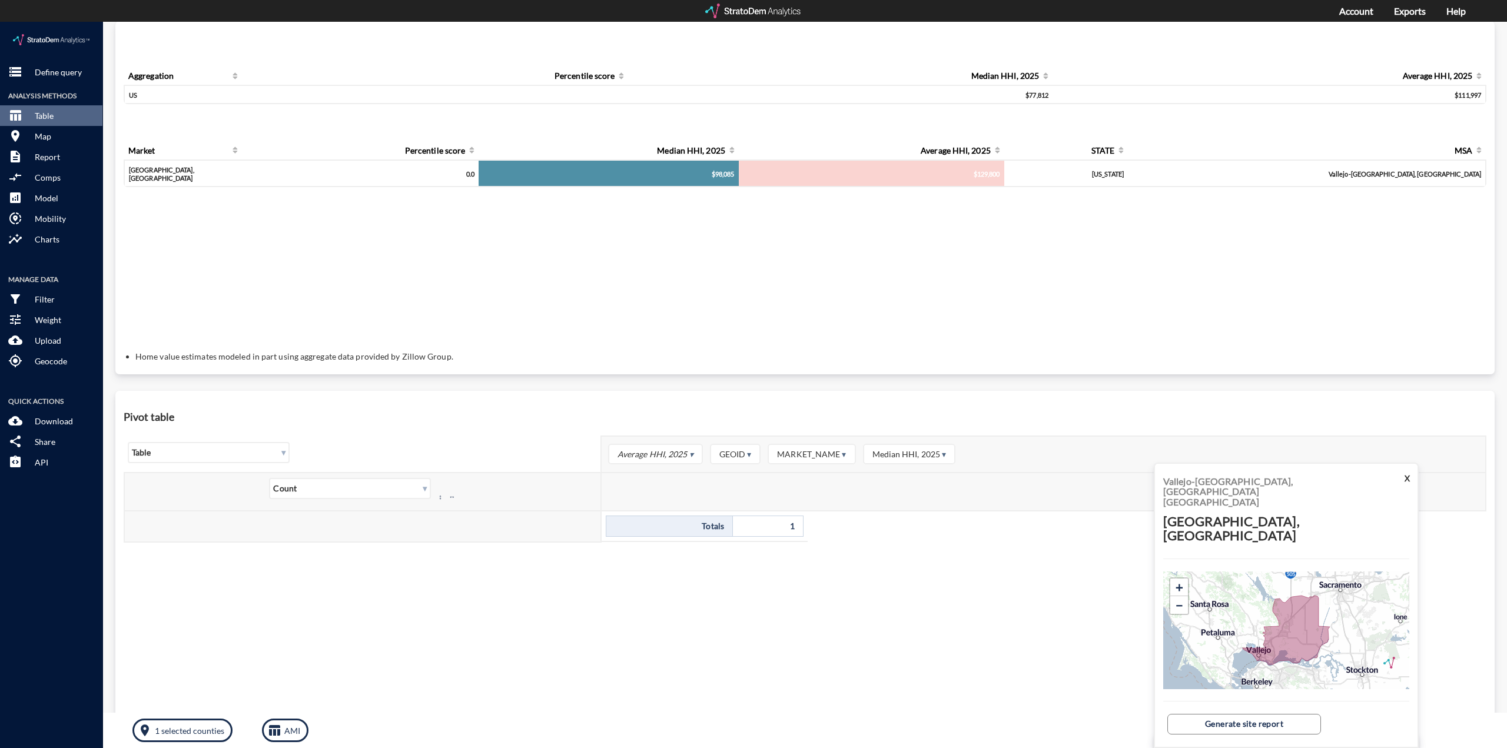
scroll to position [0, 0]
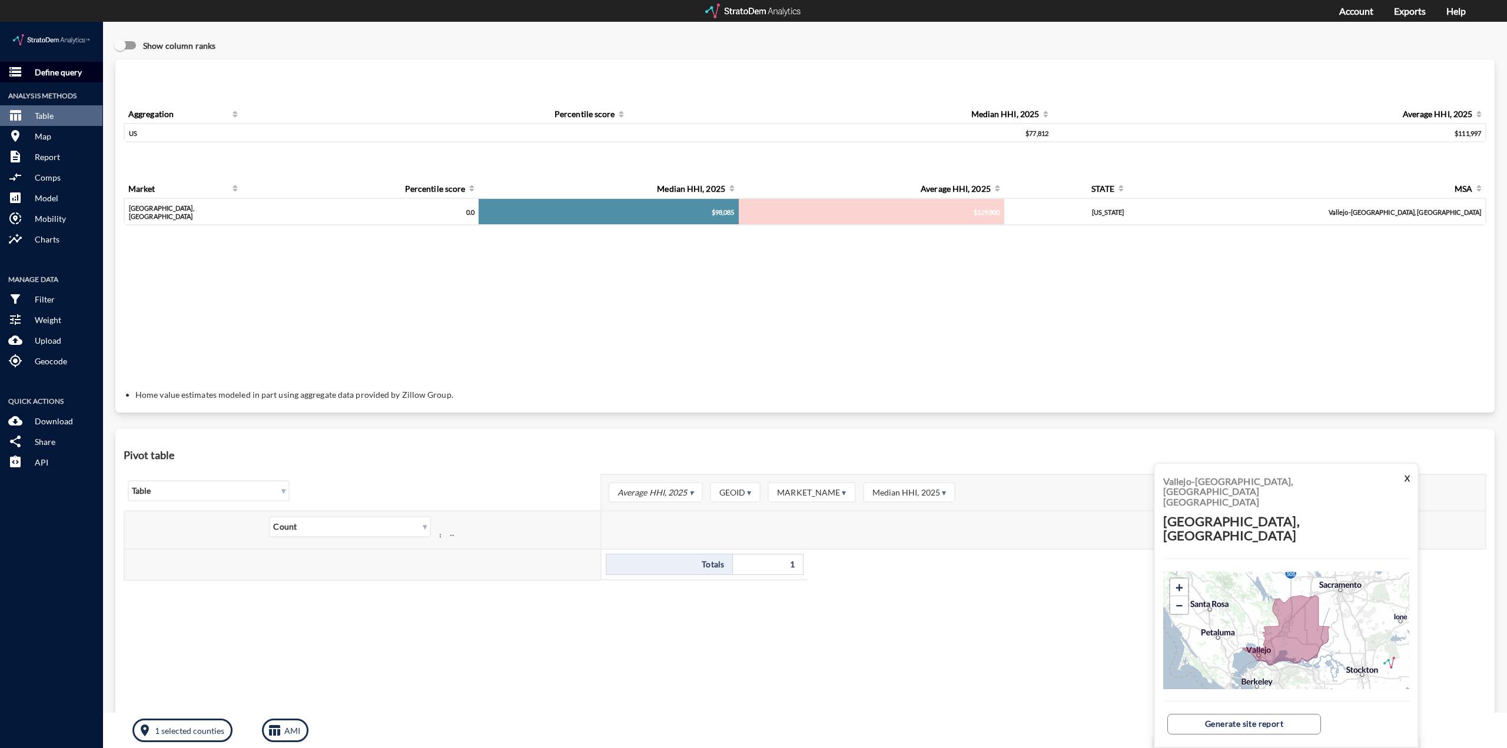
click p "Define query"
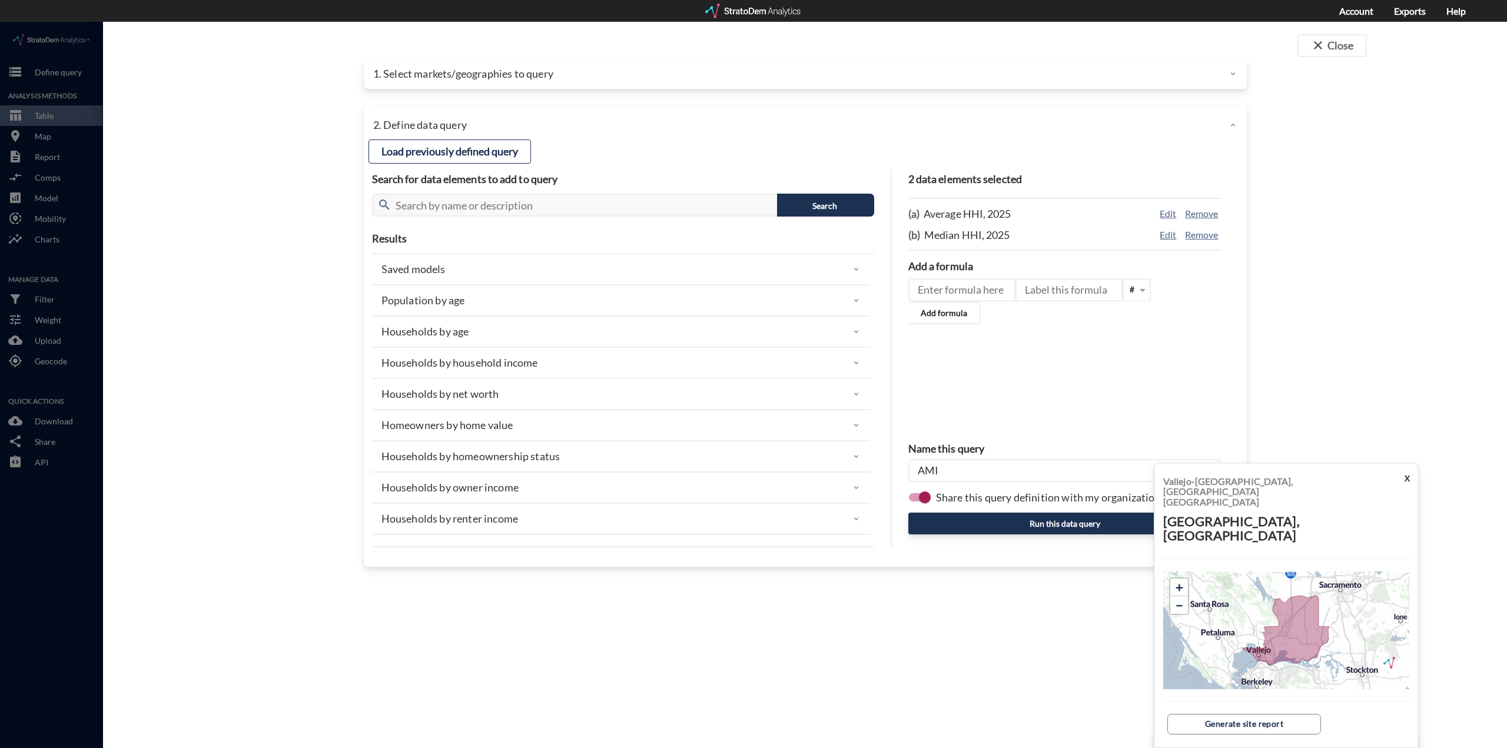
click div "(b) Median HHI, 2025"
click div "(a) Average HHI, 2025 Edit Remove (b) Median HHI, 2025 Edit Remove"
click button "Edit"
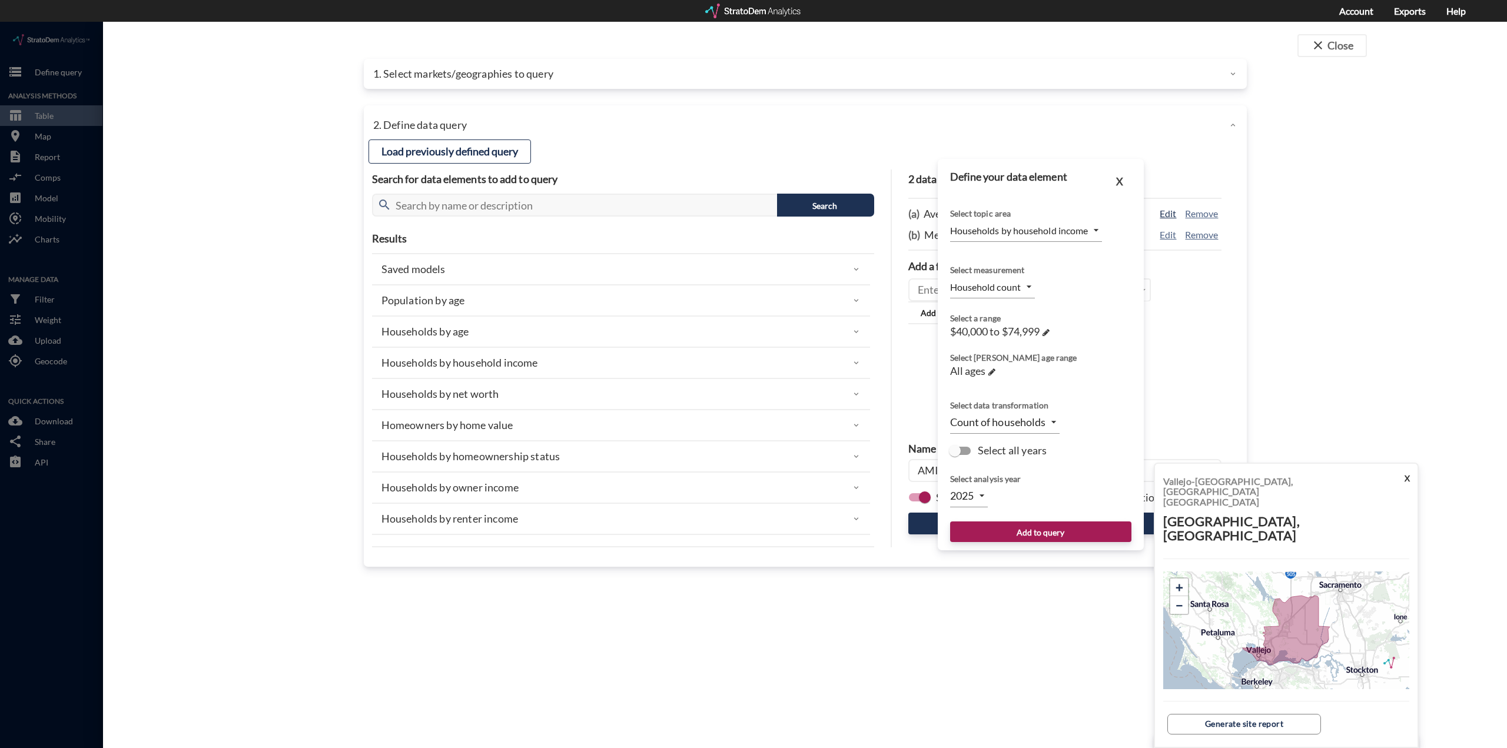
type input "MEAN"
click input "Select all years"
checkbox input "true"
type input "TIME_SERIES_DL"
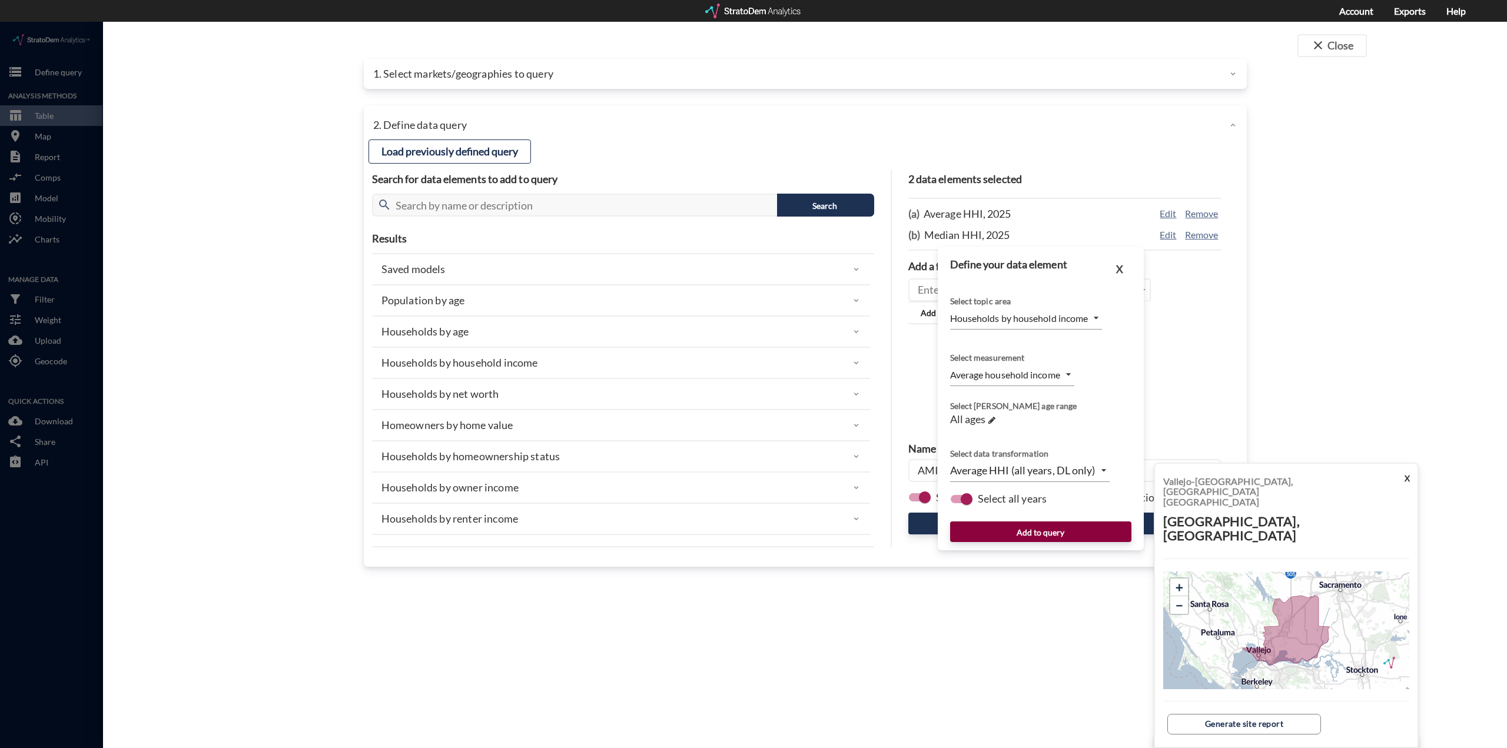
click button "Add to query"
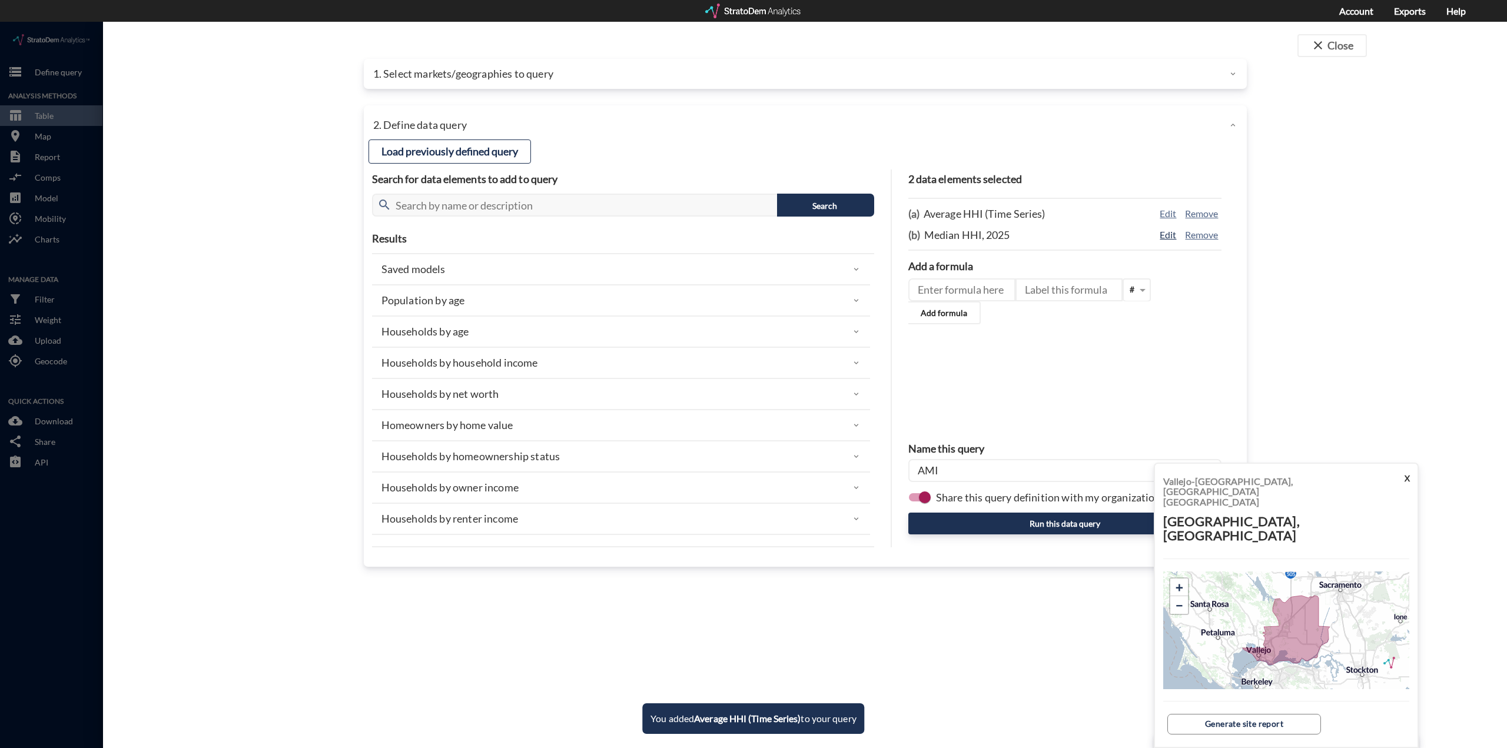
click button "Edit"
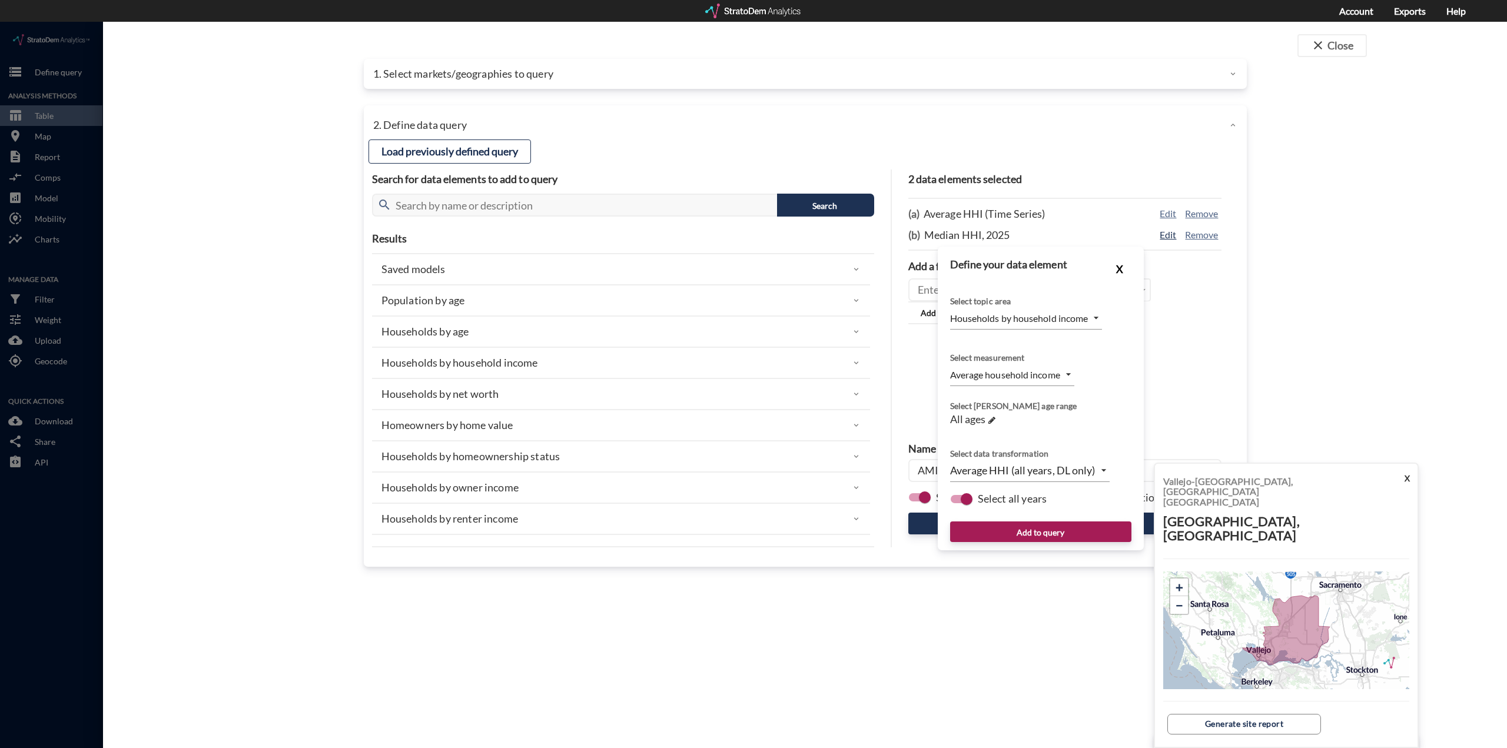
type input "MEDIAN"
click button "Add to query"
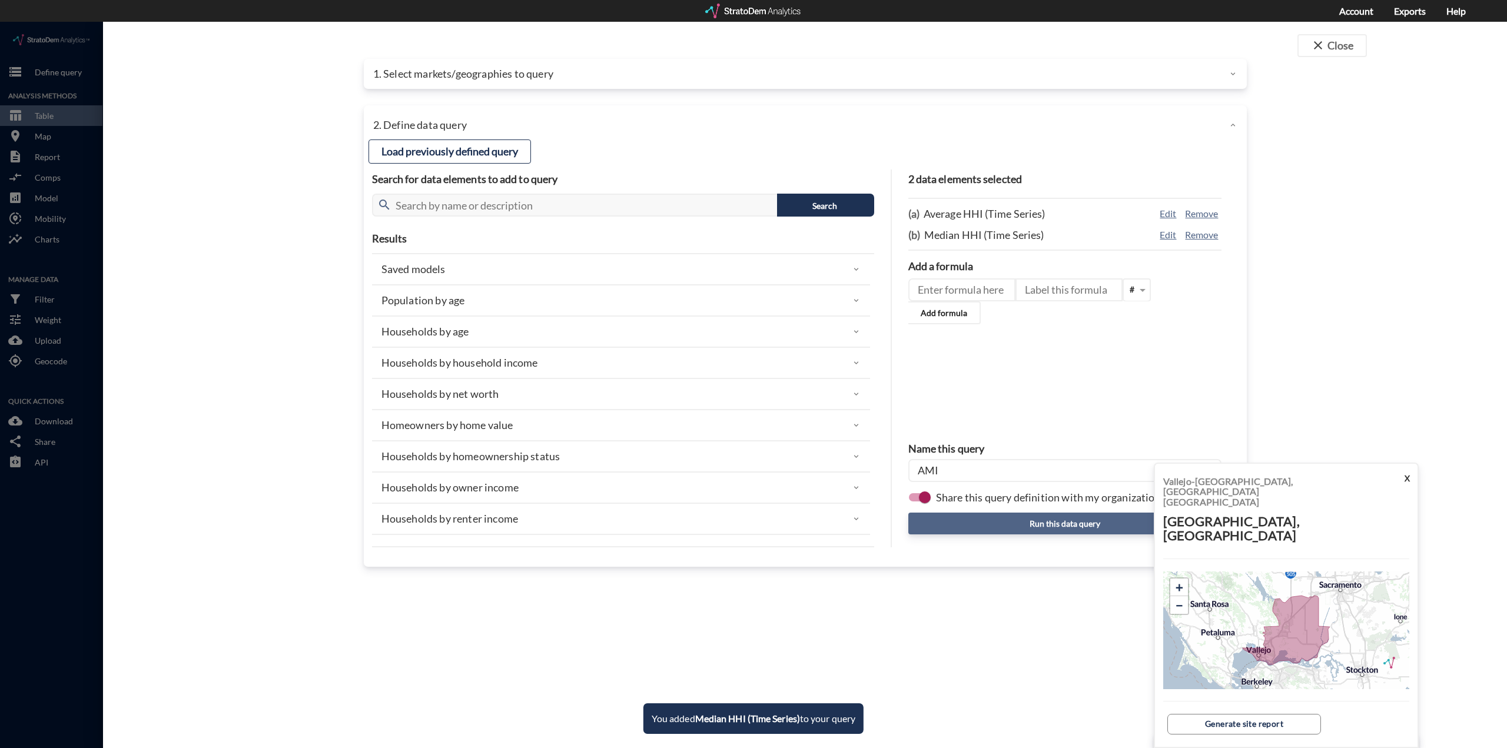
click button "Run this data query"
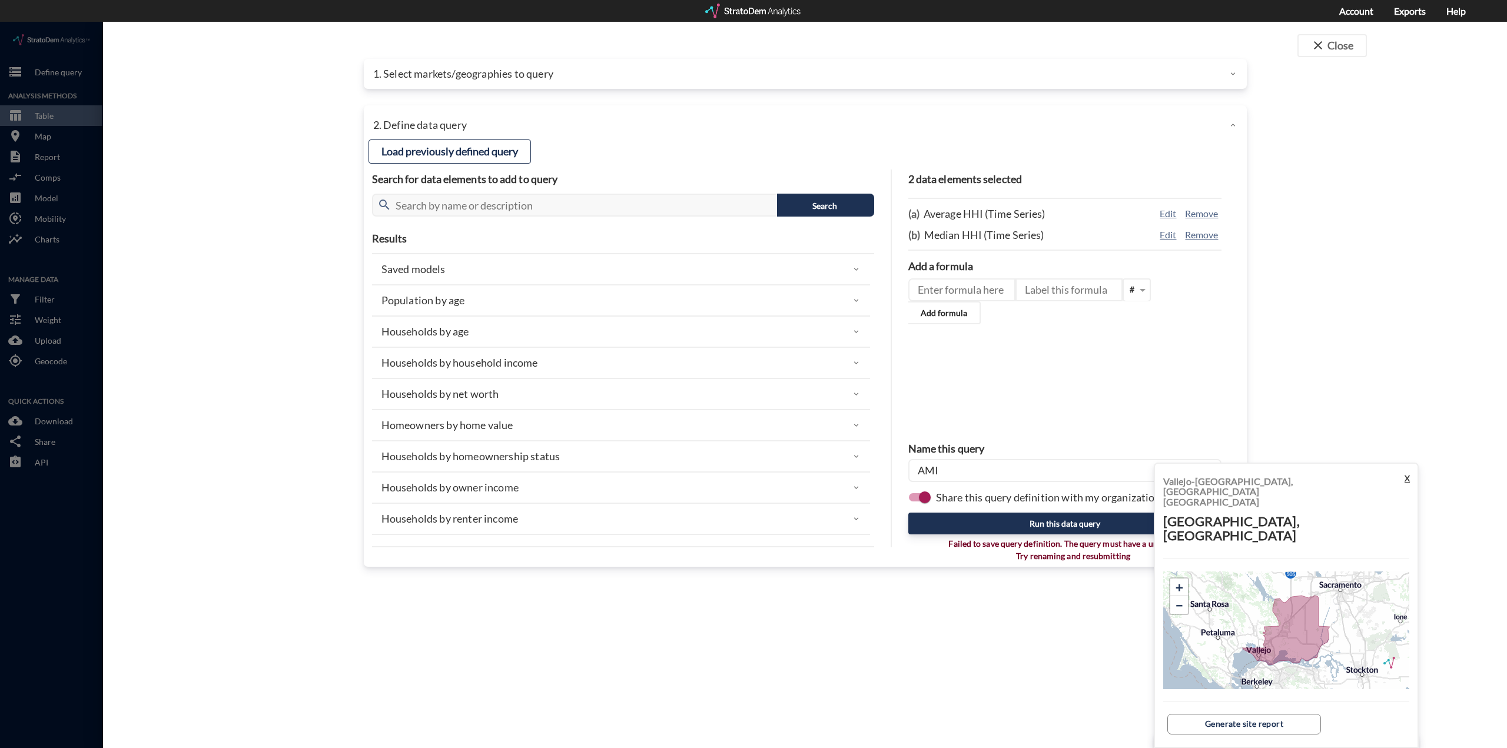
click button "X"
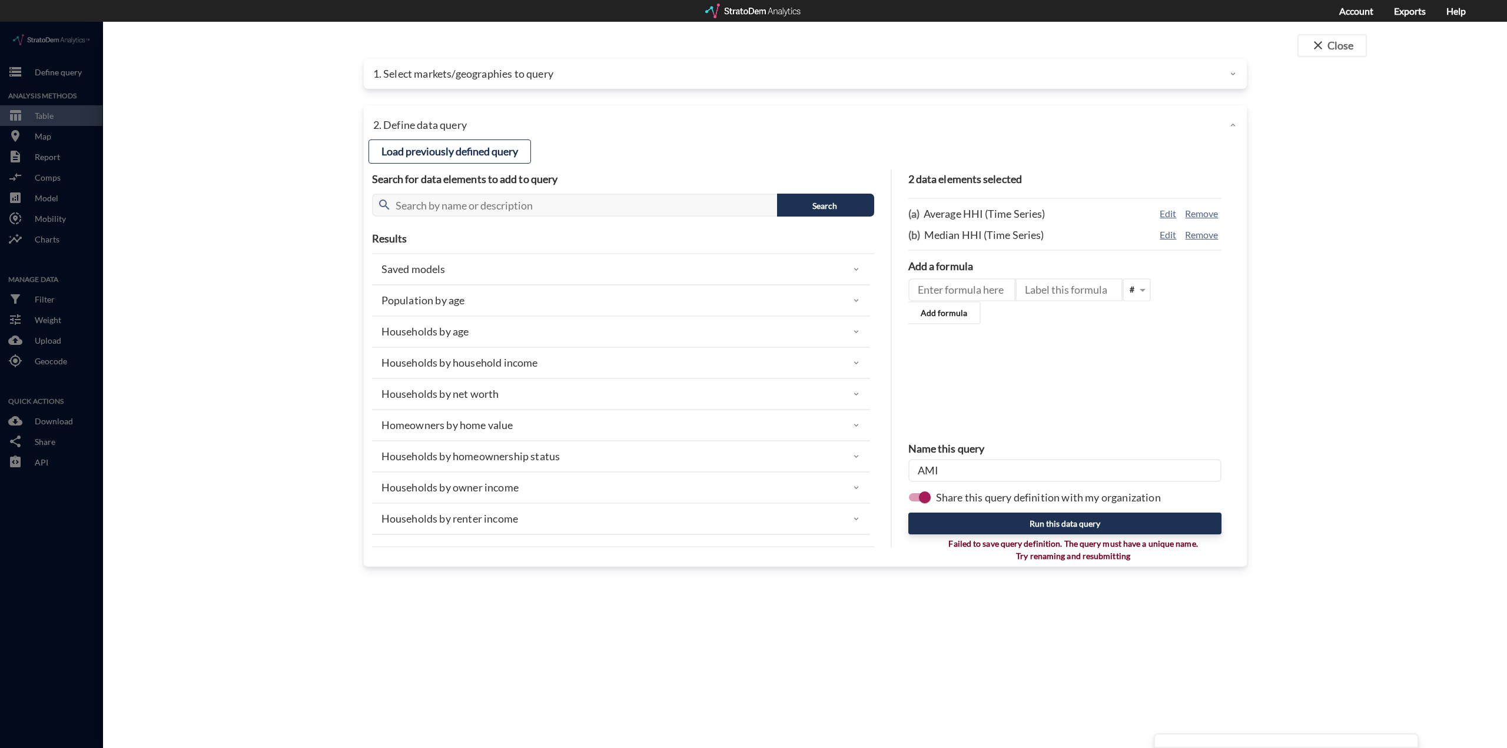
click input "AMI"
type input "AMI Time Series"
click div "close Close 1. Select markets/geographies to query Select which rows will appea…"
click button "Run this data query"
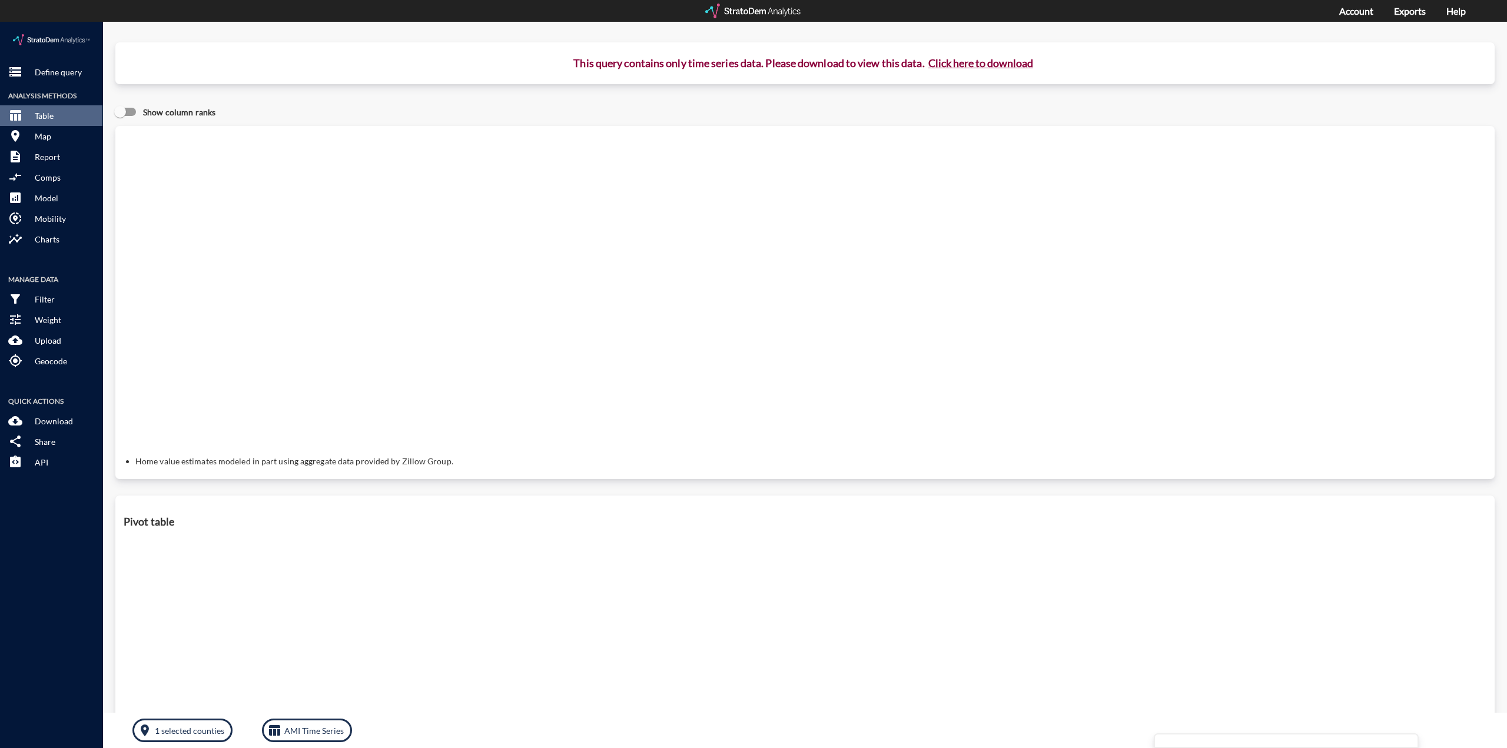
click button "Click here to download"
click link "Exports manager"
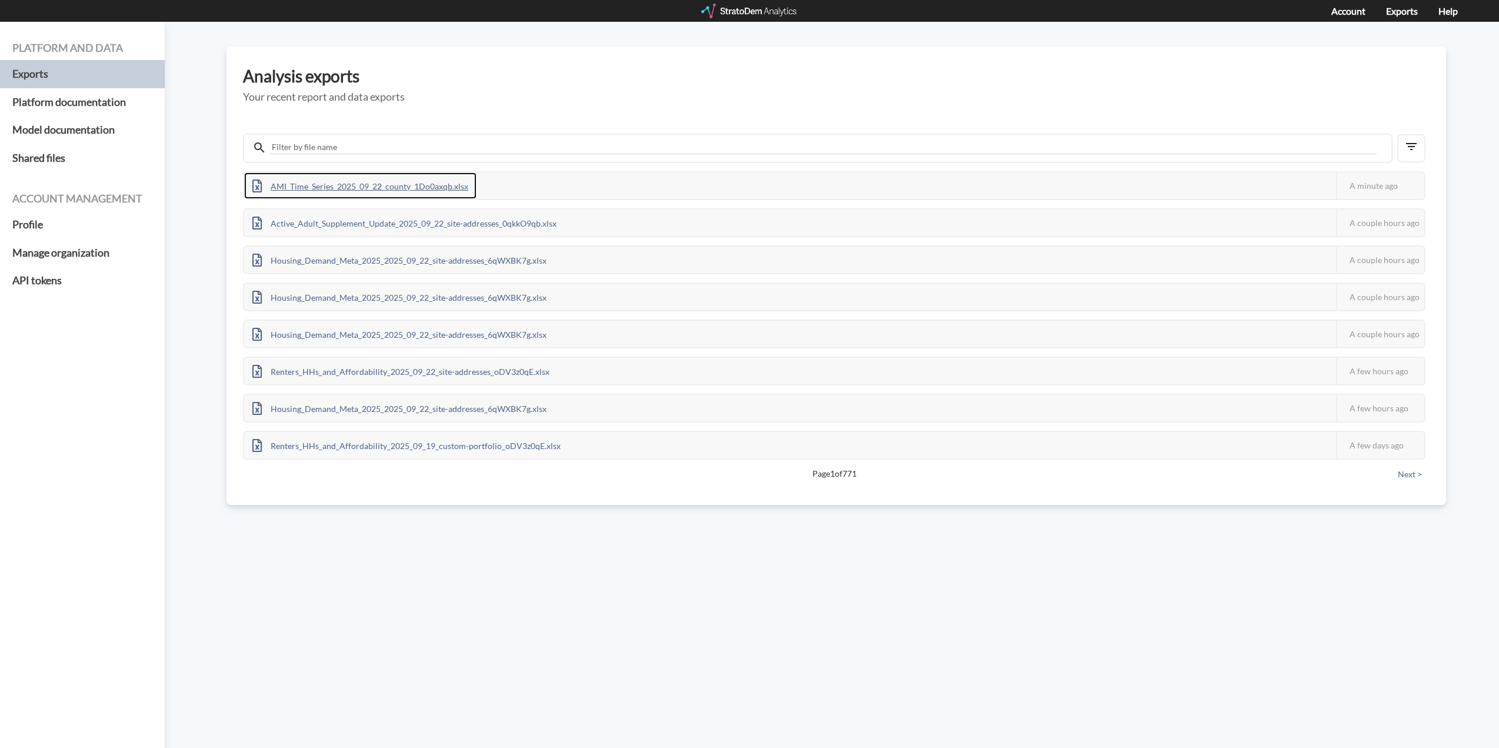
click at [391, 189] on div "AMI_Time_Series_2025_09_22_county_1Do0axqb.xlsx" at bounding box center [360, 185] width 232 height 26
